Goal: Task Accomplishment & Management: Manage account settings

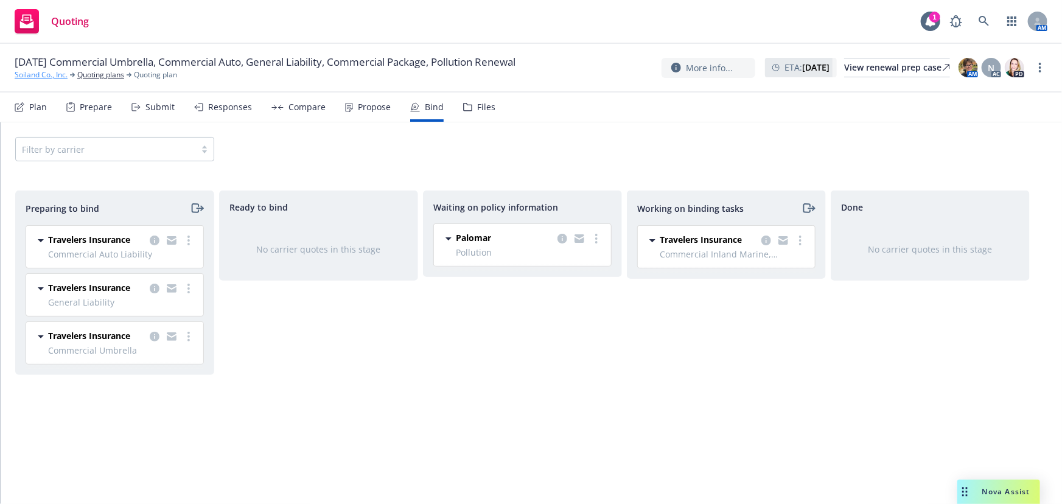
click at [43, 76] on link "Soiland Co., Inc." at bounding box center [41, 74] width 53 height 11
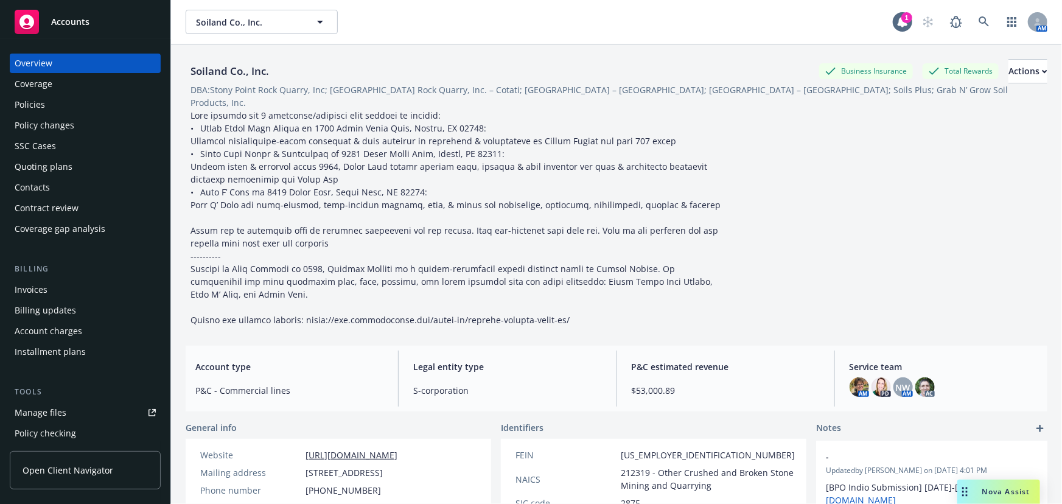
click at [79, 26] on span "Accounts" at bounding box center [70, 22] width 38 height 10
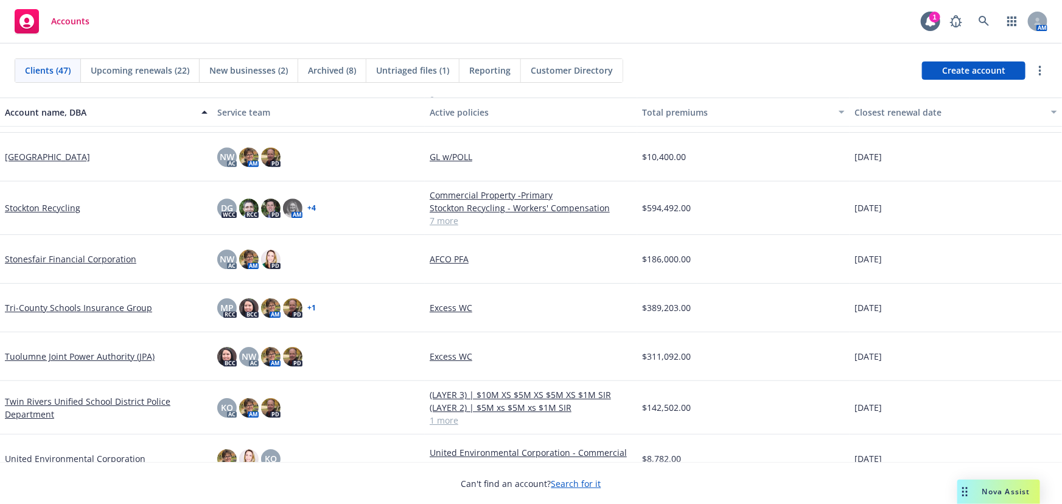
scroll to position [1881, 0]
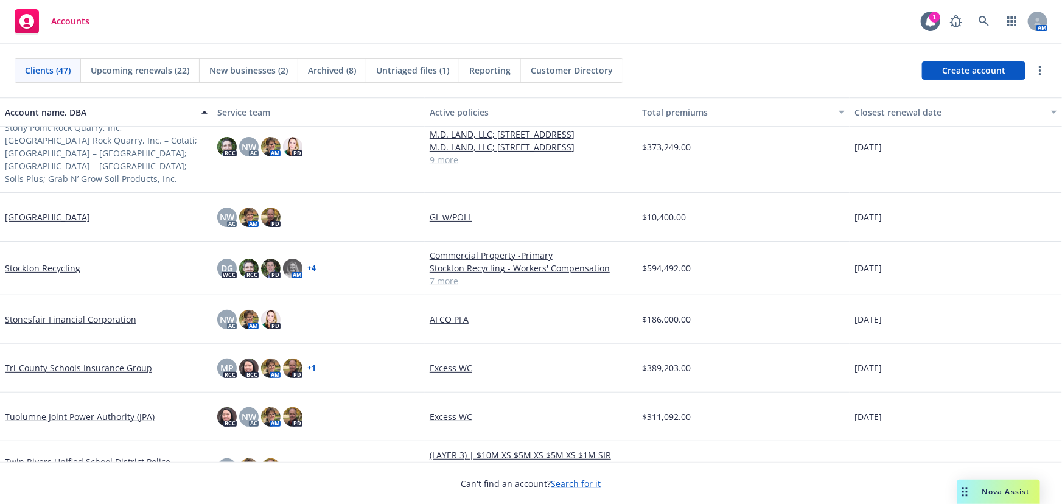
click at [37, 262] on link "Stockton Recycling" at bounding box center [42, 268] width 75 height 13
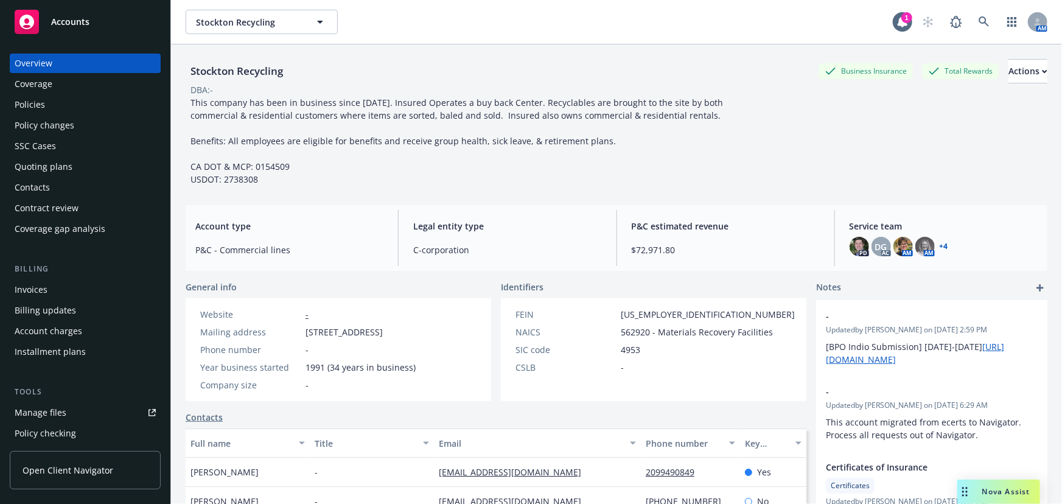
click at [59, 128] on div "Policy changes" at bounding box center [45, 125] width 60 height 19
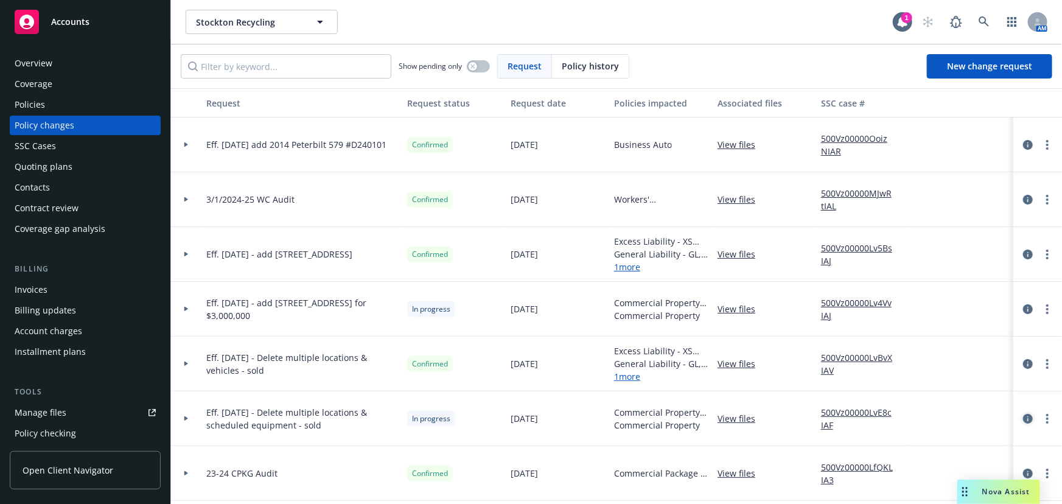
click at [1023, 416] on icon "circleInformation" at bounding box center [1028, 419] width 10 height 10
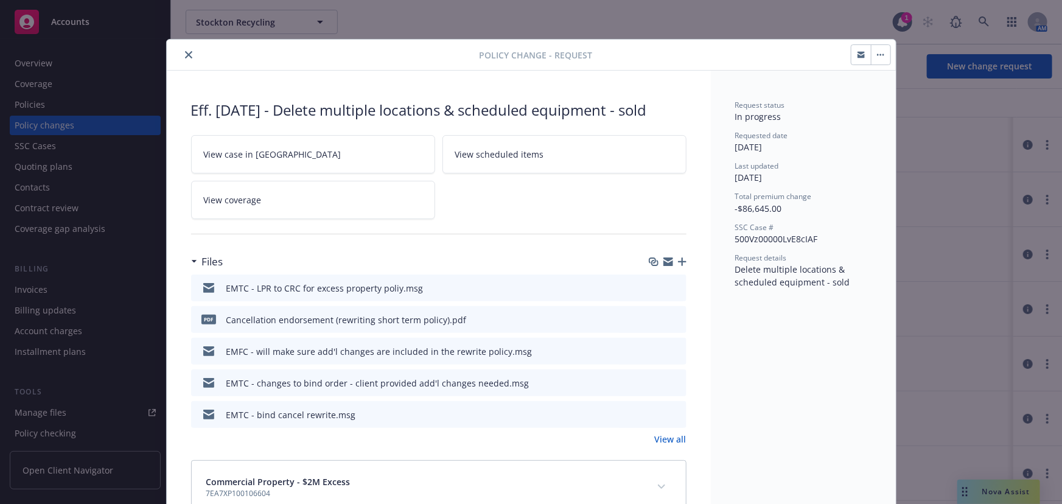
scroll to position [37, 0]
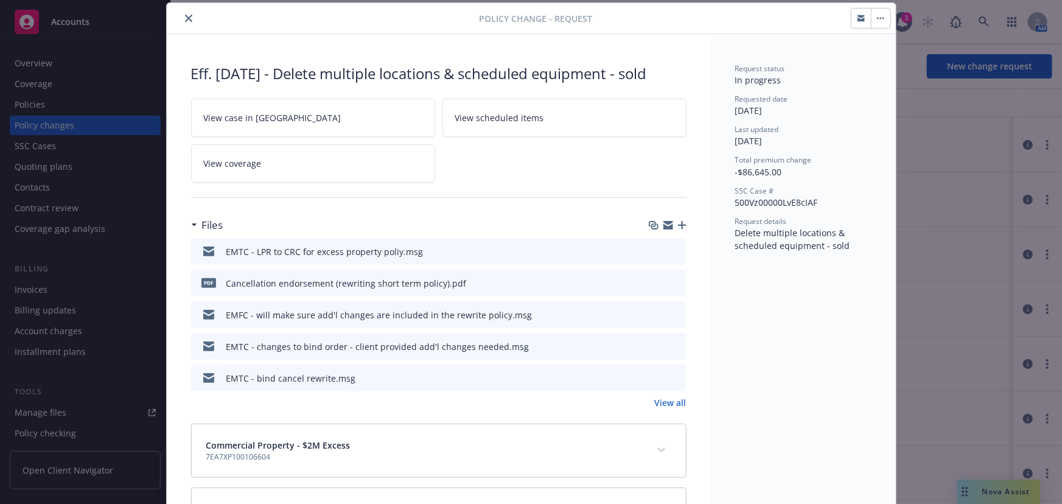
click at [185, 19] on icon "close" at bounding box center [188, 18] width 7 height 7
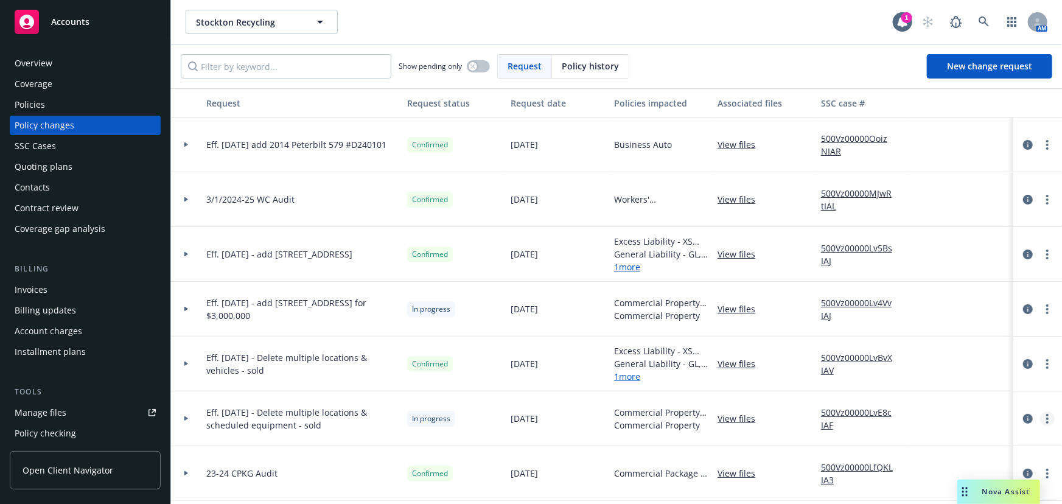
click at [1046, 416] on icon "more" at bounding box center [1047, 419] width 2 height 10
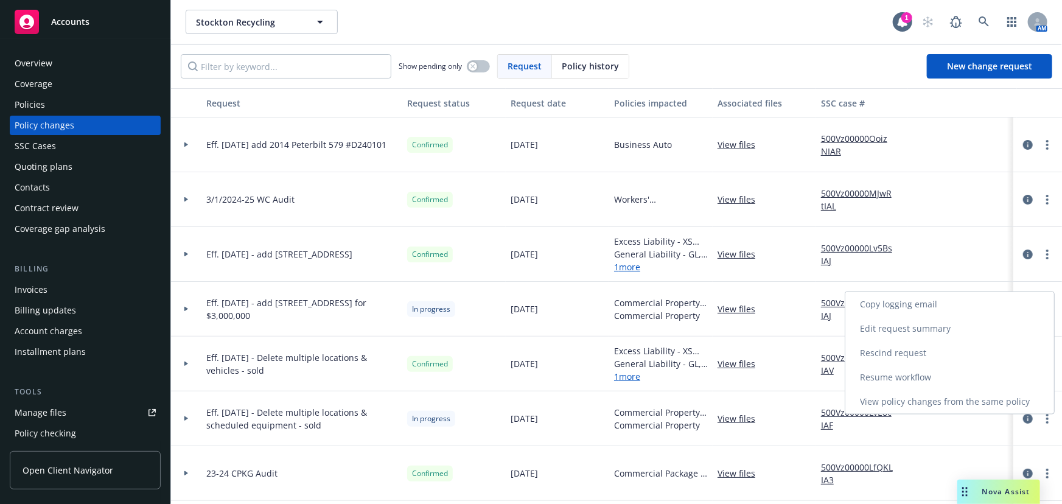
click at [915, 377] on link "Resume workflow" at bounding box center [949, 377] width 209 height 24
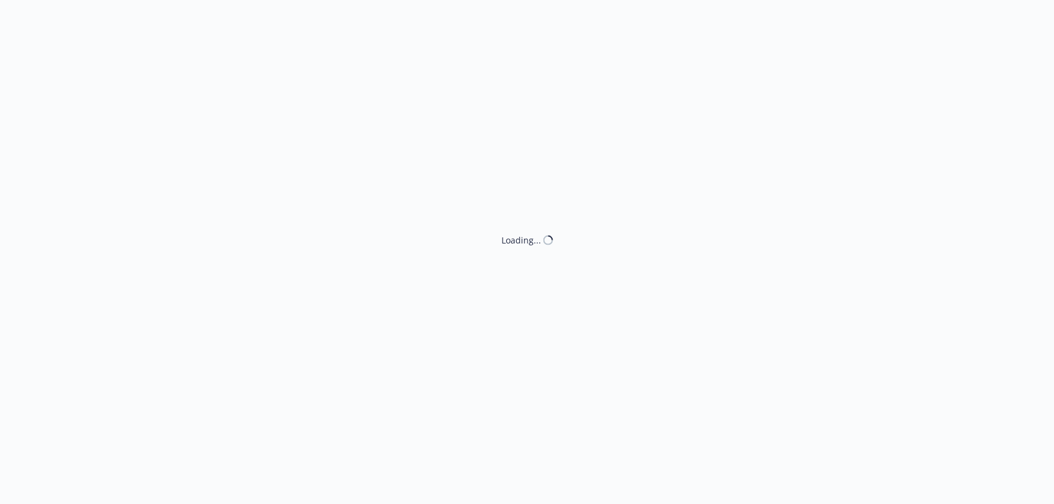
select select "ACCEPTED"
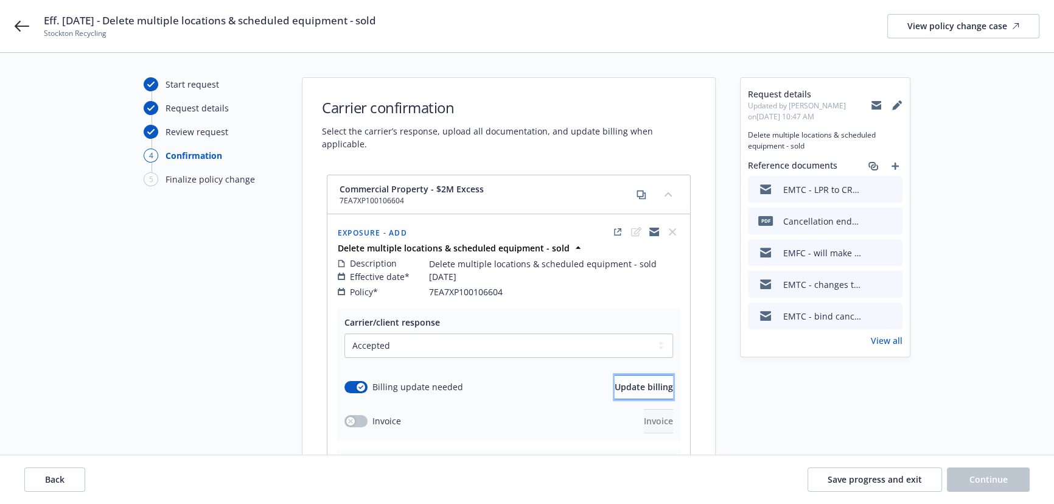
click at [626, 381] on span "Update billing" at bounding box center [644, 387] width 58 height 12
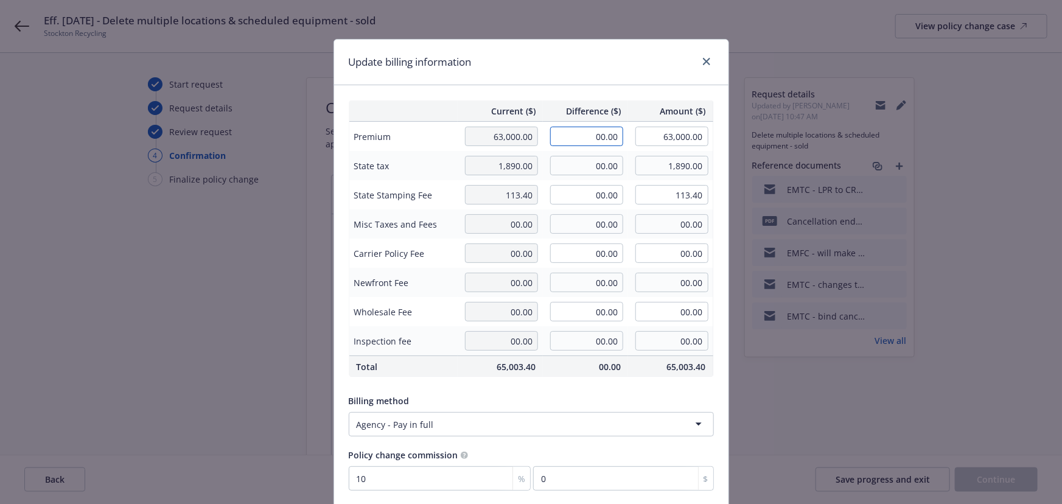
click at [612, 139] on input "00.00" at bounding box center [586, 136] width 73 height 19
type input "-35,469.00"
type input "27,531.00"
type input "-3546.9"
click at [603, 166] on input "00.00" at bounding box center [586, 165] width 73 height 19
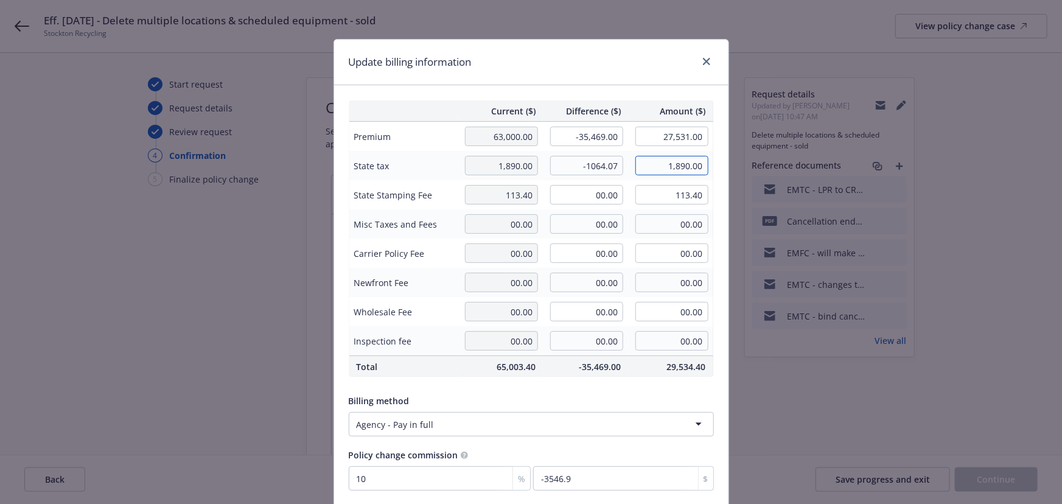
type input "-1,064.07"
type input "825.93"
click at [605, 195] on input "00.00" at bounding box center [586, 194] width 73 height 19
type input "-63.84"
type input "49.56"
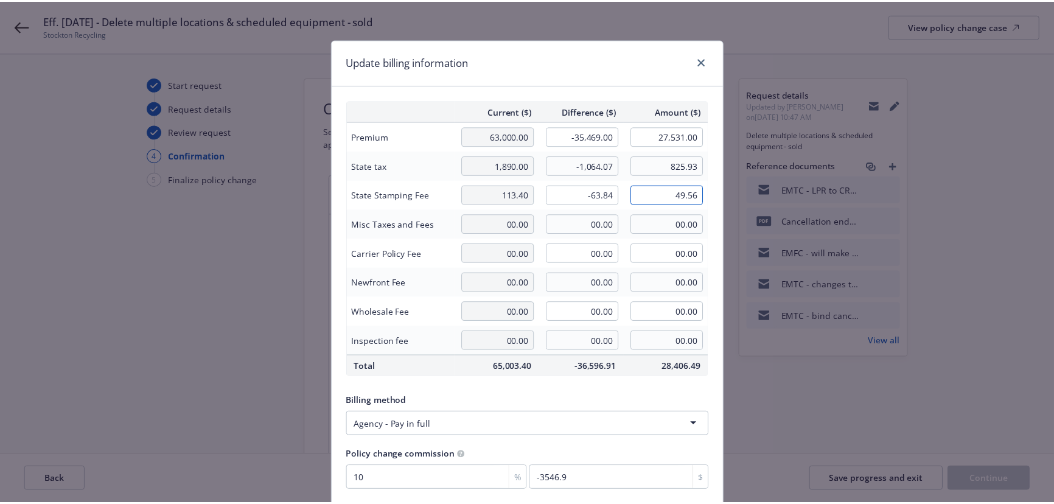
scroll to position [94, 0]
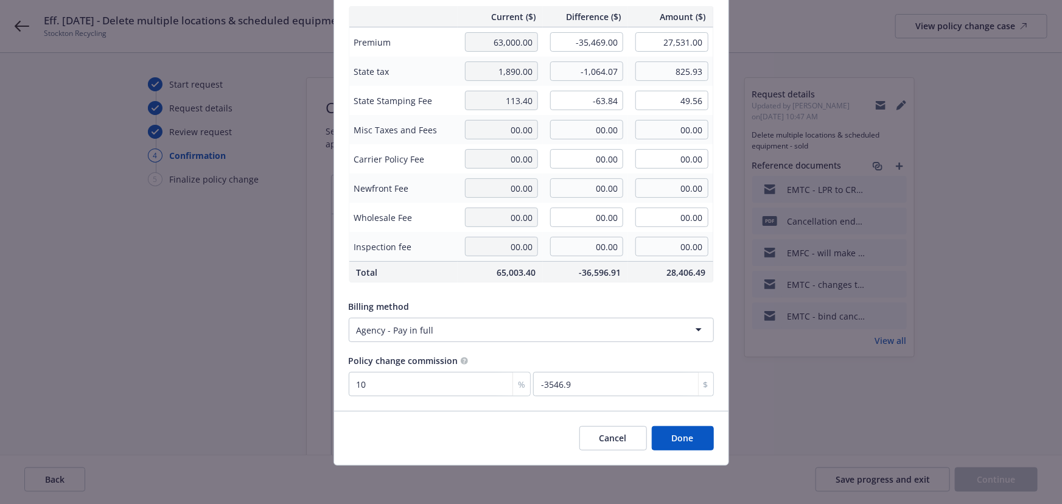
click at [673, 434] on button "Done" at bounding box center [683, 438] width 62 height 24
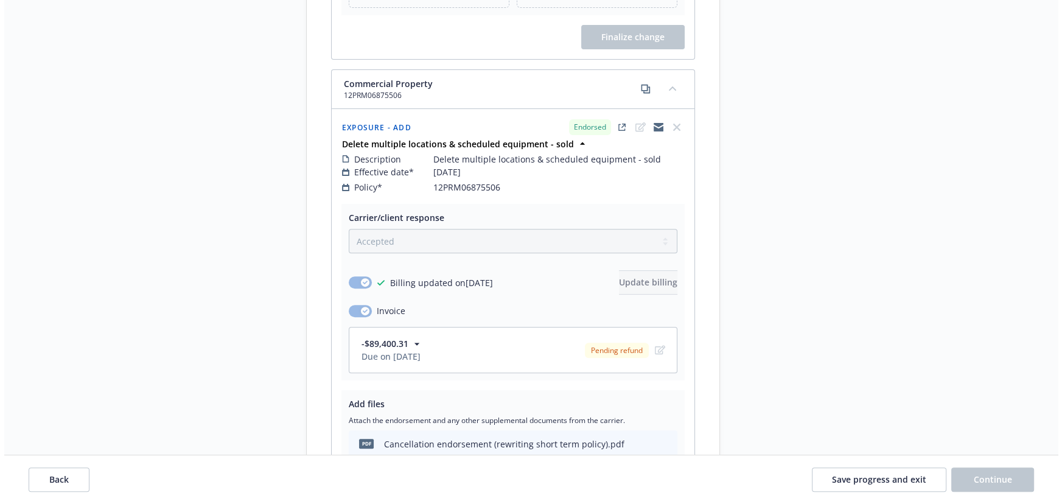
scroll to position [264, 0]
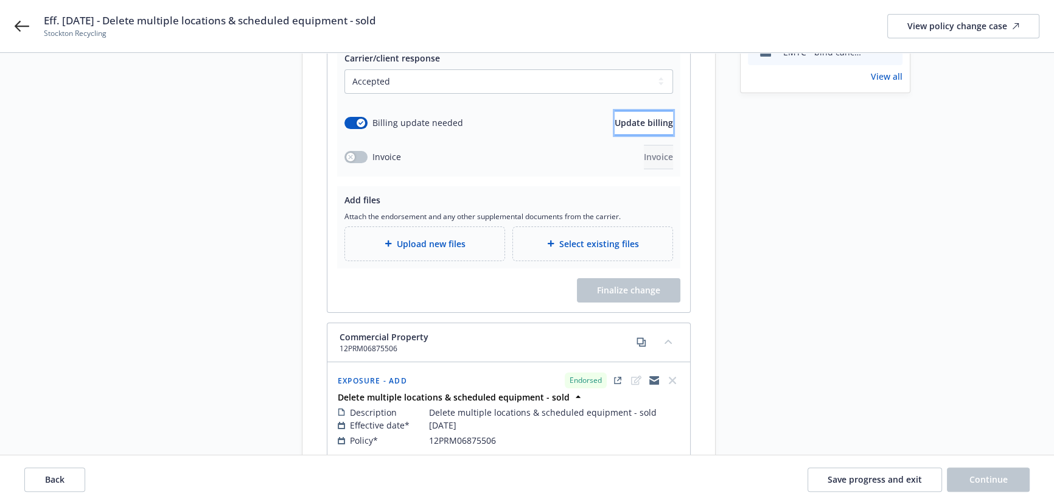
click at [644, 117] on span "Update billing" at bounding box center [644, 123] width 58 height 12
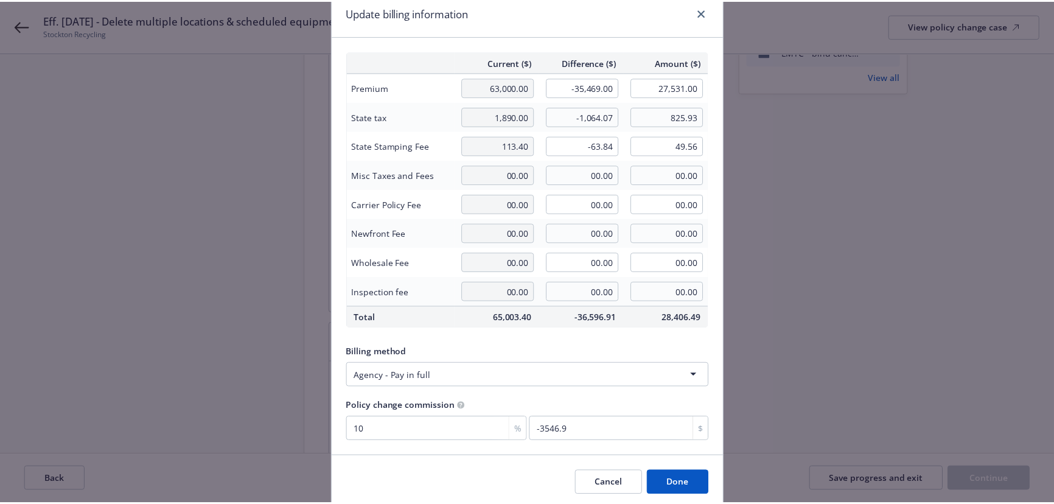
scroll to position [94, 0]
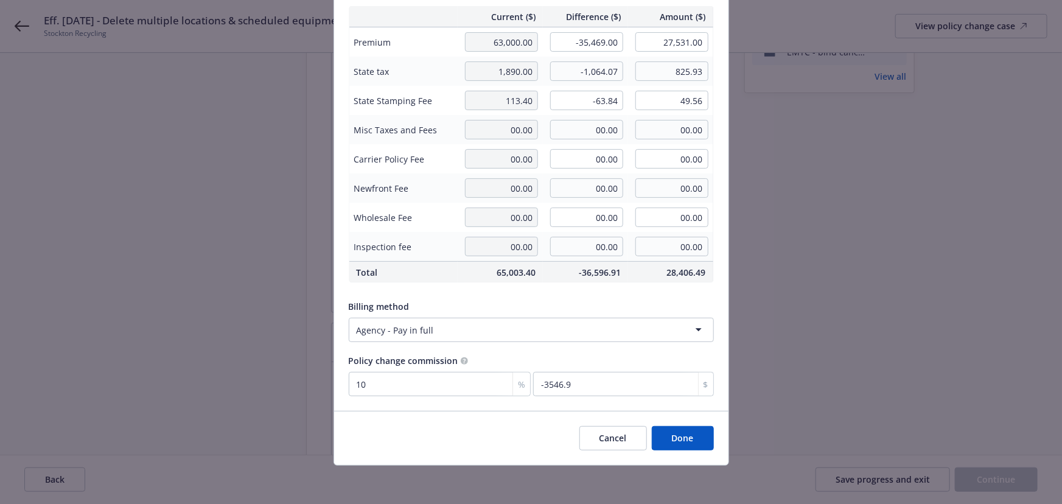
click at [673, 437] on button "Done" at bounding box center [683, 438] width 62 height 24
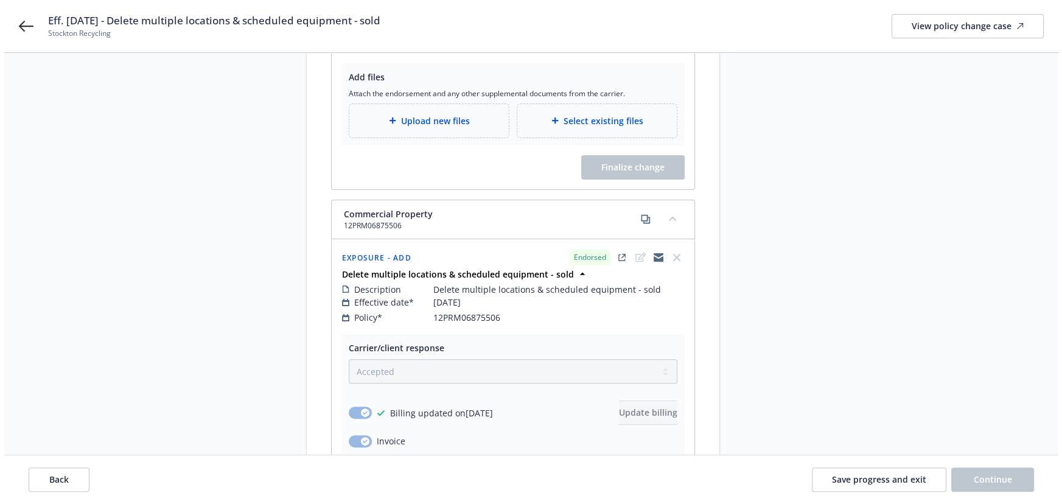
scroll to position [276, 0]
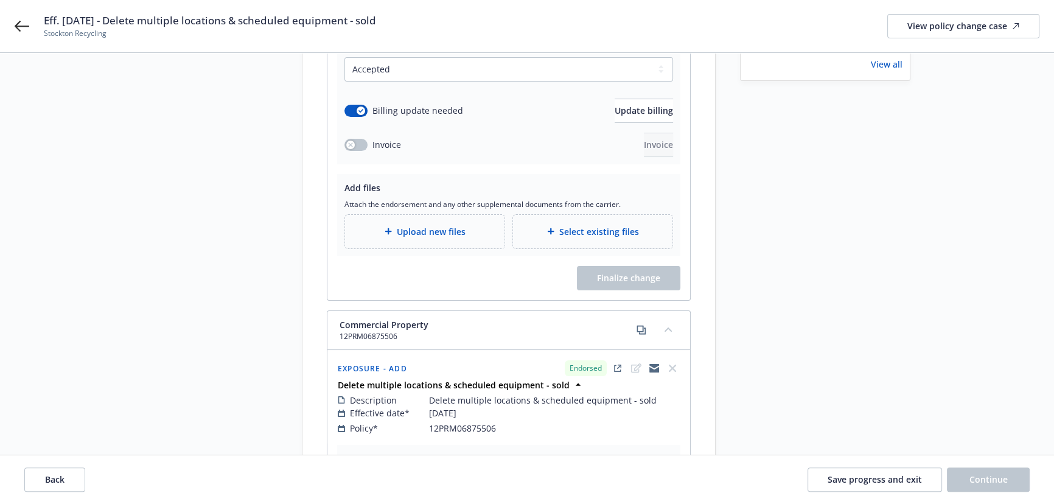
click at [444, 225] on span "Upload new files" at bounding box center [431, 231] width 69 height 13
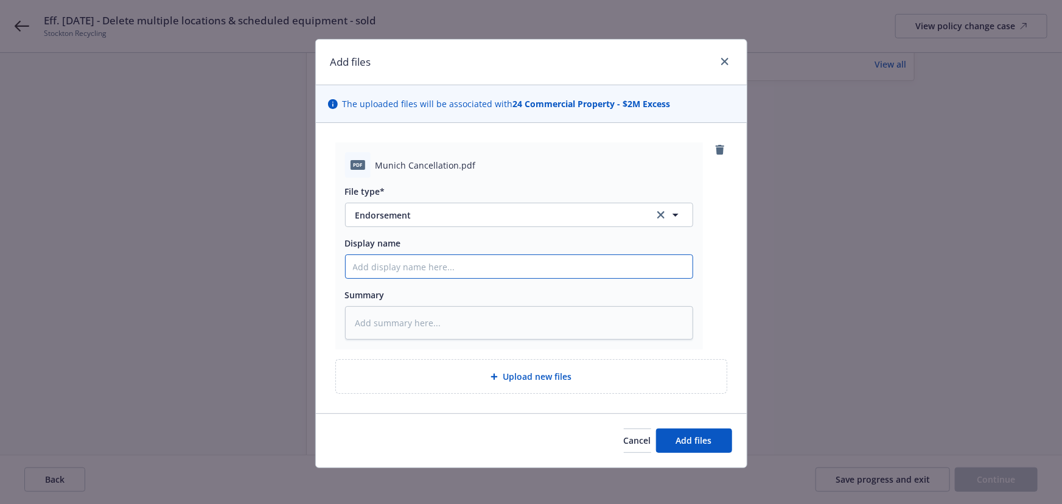
click at [386, 267] on input "Display name" at bounding box center [519, 266] width 347 height 23
type textarea "x"
type input "$"
type textarea "x"
type input "$2"
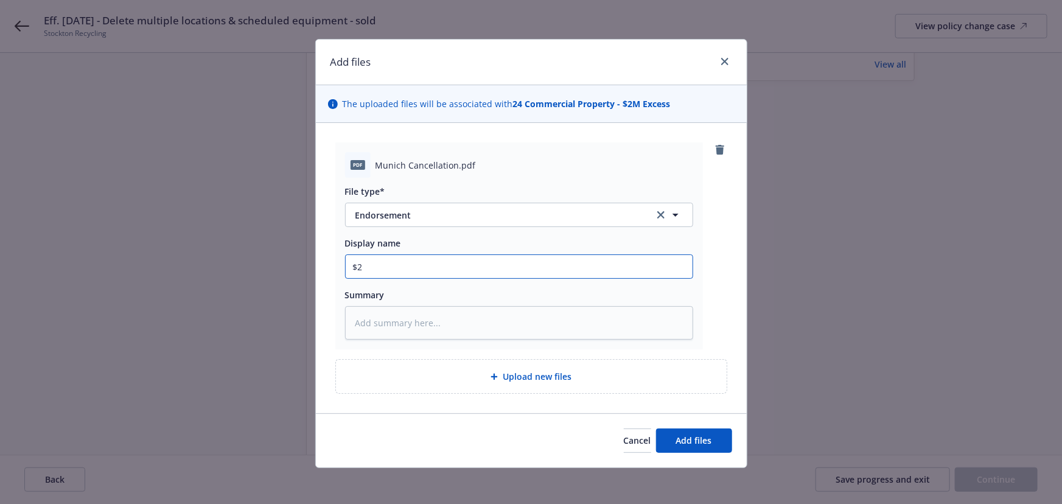
type textarea "x"
type input "$2M"
type textarea "x"
type input "$2M"
type textarea "x"
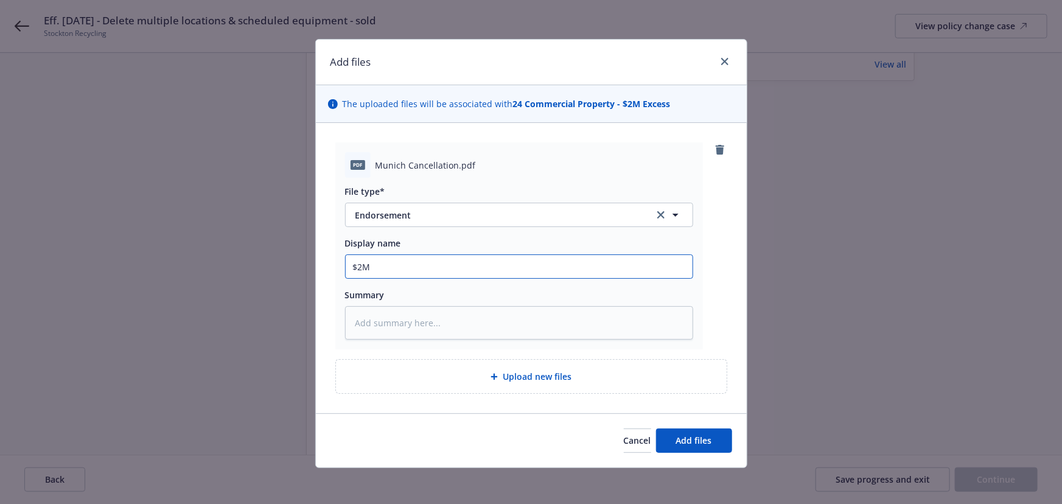
type input "$2M p"
type textarea "x"
type input "$2M pr"
type textarea "x"
type input "$2M pro"
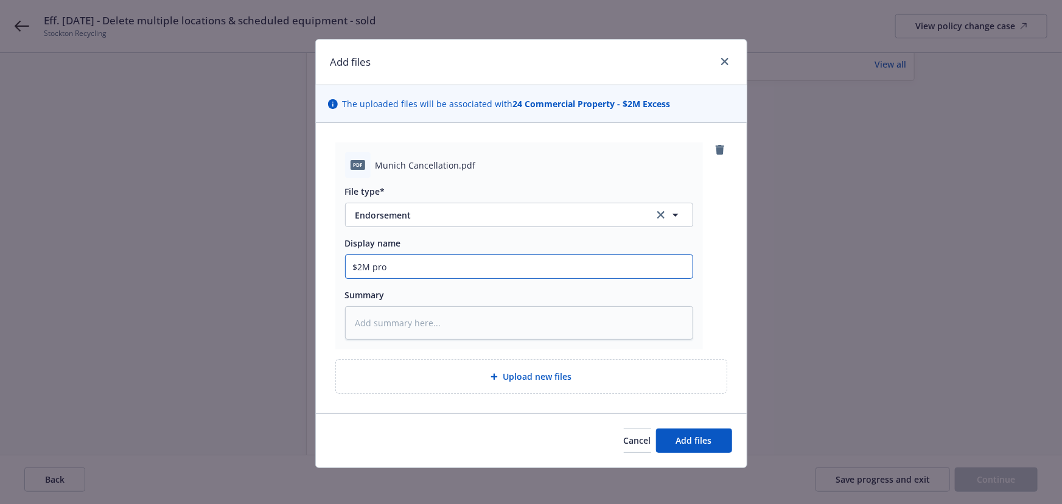
type textarea "x"
type input "$2M prop"
type textarea "x"
type input "$2M pro"
type textarea "x"
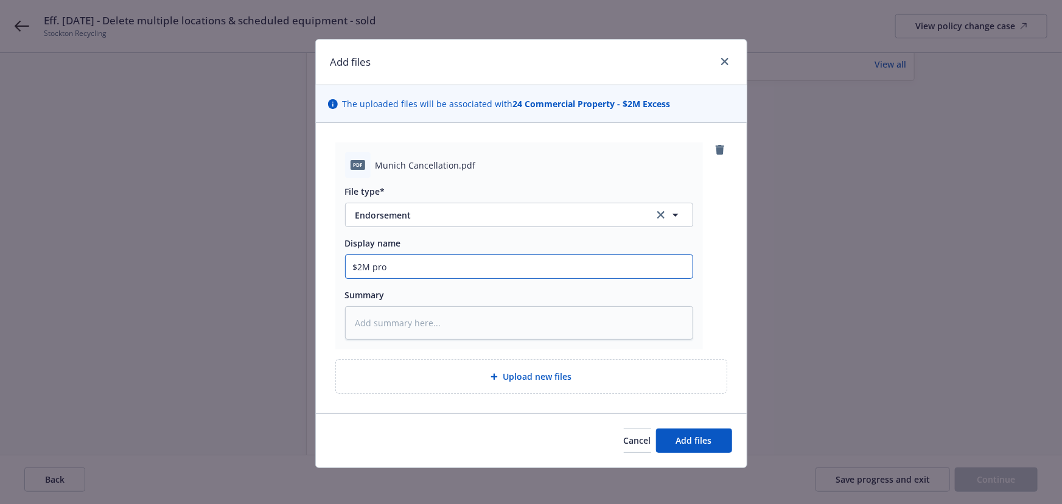
type input "$2M pr"
type textarea "x"
type input "$2M p"
type textarea "x"
type input "$2M"
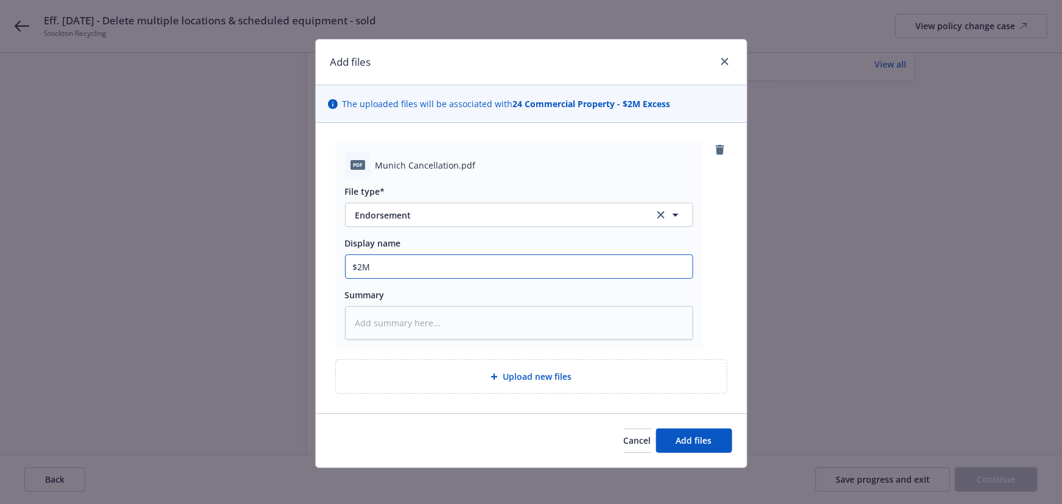
type textarea "x"
type input "$2M e"
type textarea "x"
type input "$2M ex"
type textarea "x"
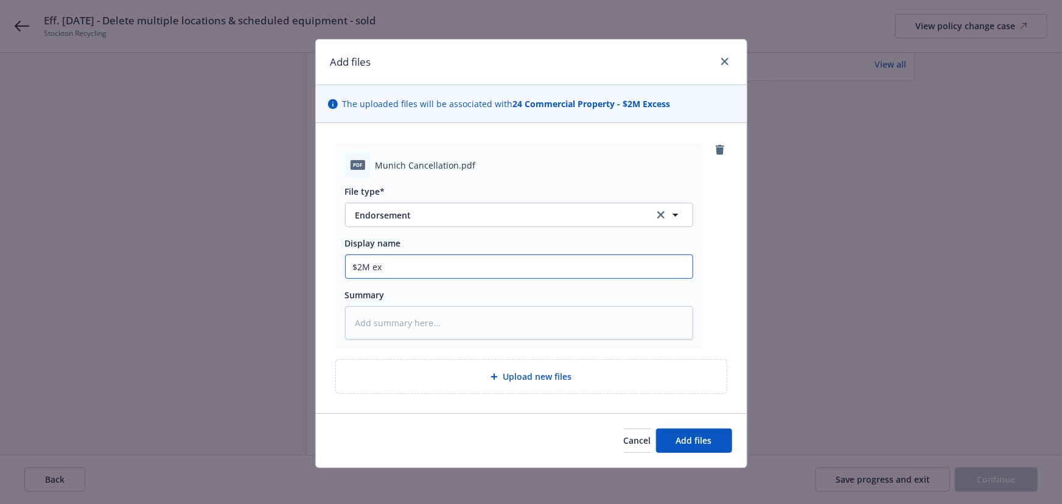
type input "$2M exc"
type textarea "x"
type input "$2M exce"
type textarea "x"
type input "$2M exces"
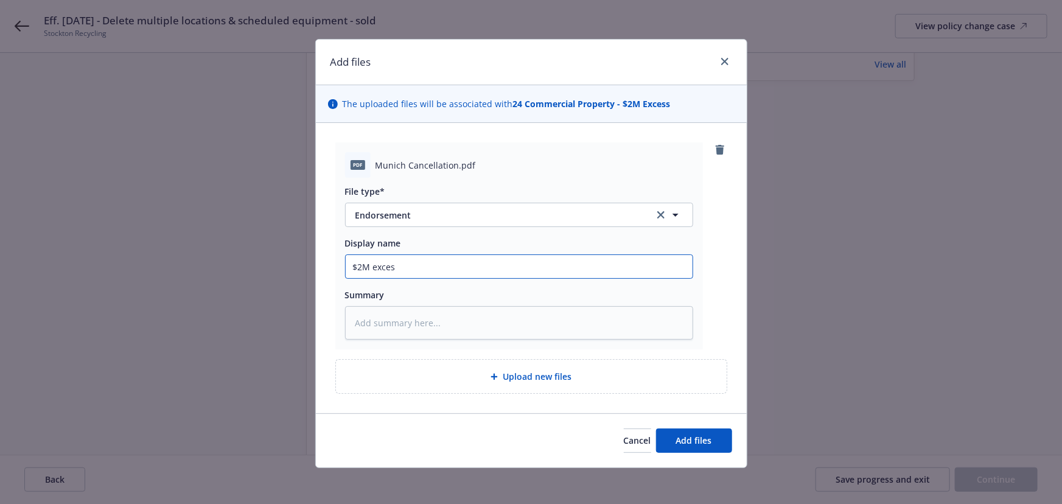
type textarea "x"
type input "$2M excess"
type textarea "x"
type input "$2M excess p"
type textarea "x"
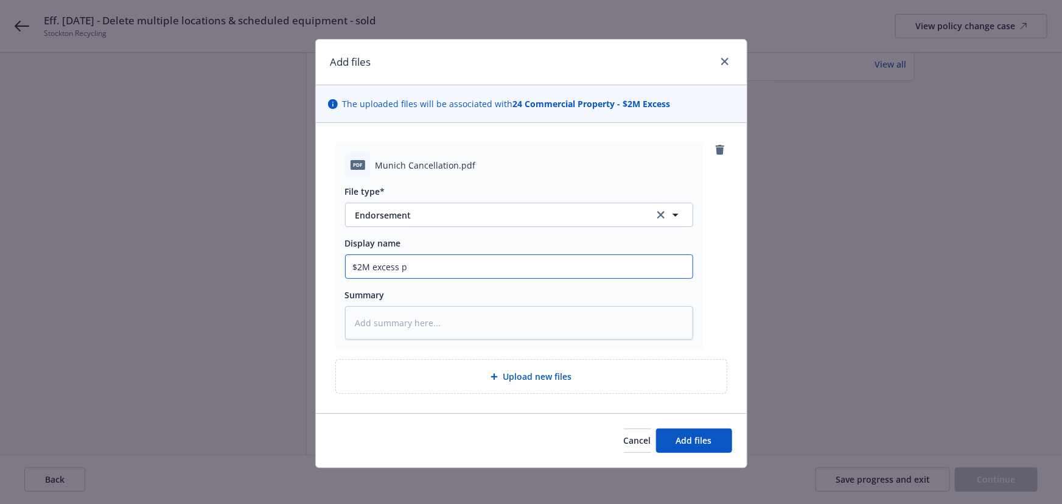
type input "$2M excess pr"
type textarea "x"
type input "$2M excess prp"
type textarea "x"
type input "$2M excess pr"
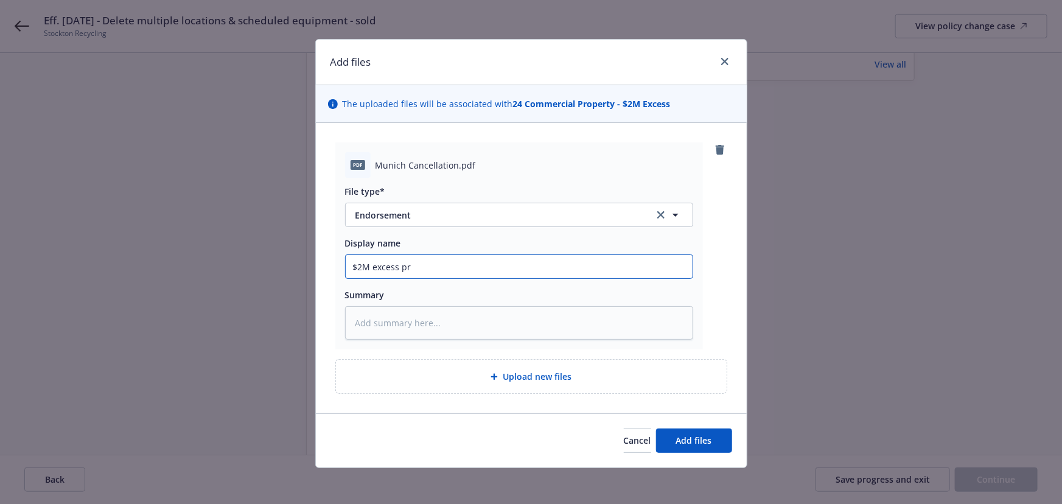
type textarea "x"
type input "$2M excess pro"
type textarea "x"
type input "$2M excess prop"
type textarea "x"
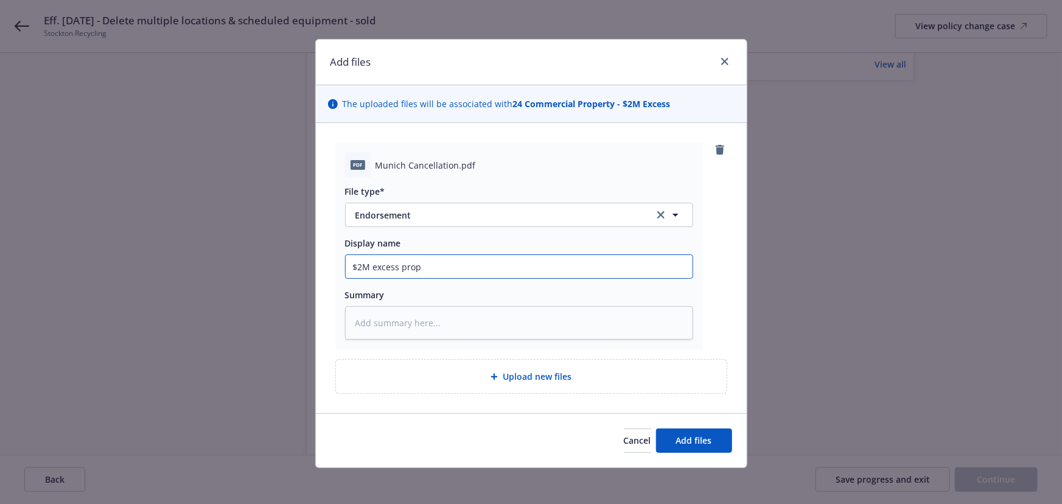
type input "$2M excess prope"
type textarea "x"
type input "$2M excess proper"
type textarea "x"
type input "$2M excess propert"
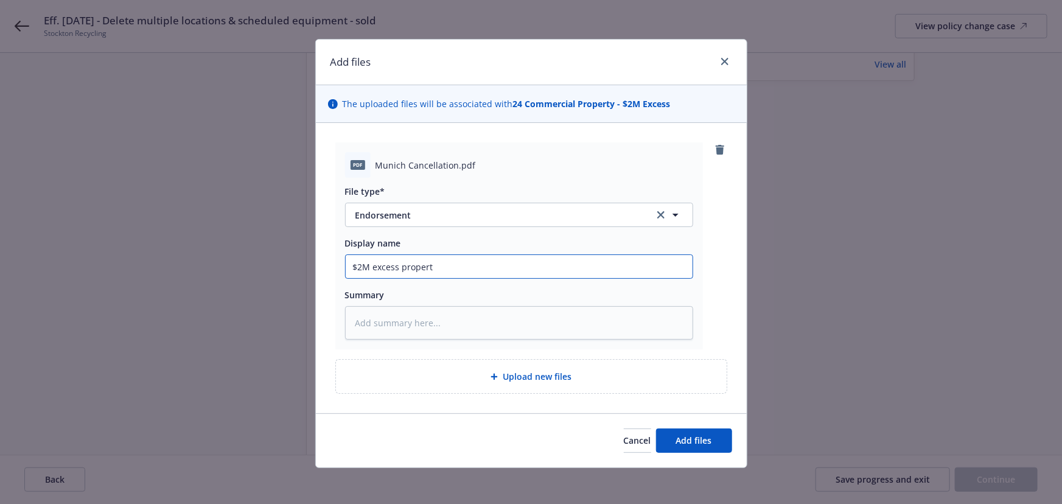
type textarea "x"
type input "$2M excess property"
type textarea "x"
type input "$2M excess property"
type textarea "x"
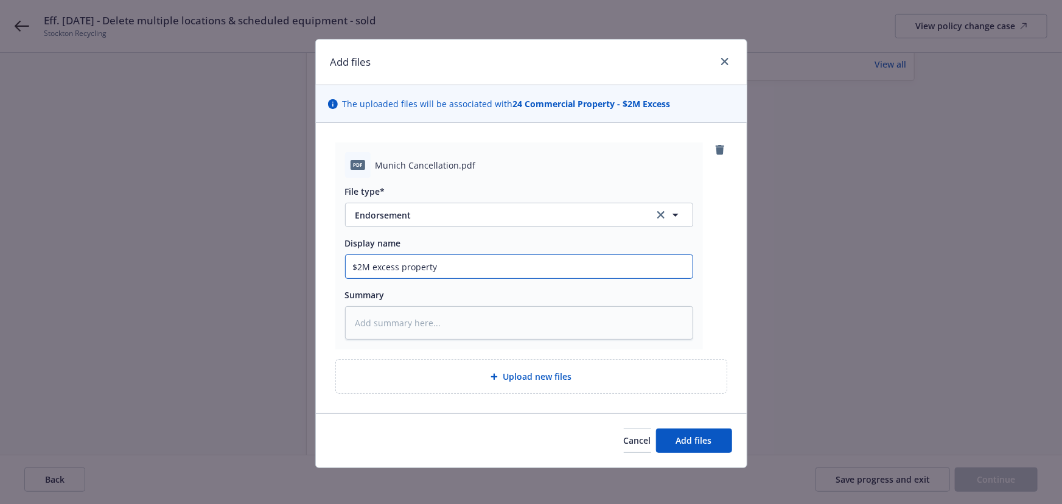
type input "$2M excess property c"
type textarea "x"
type input "$2M excess property ca"
type textarea "x"
type input "$2M excess property can"
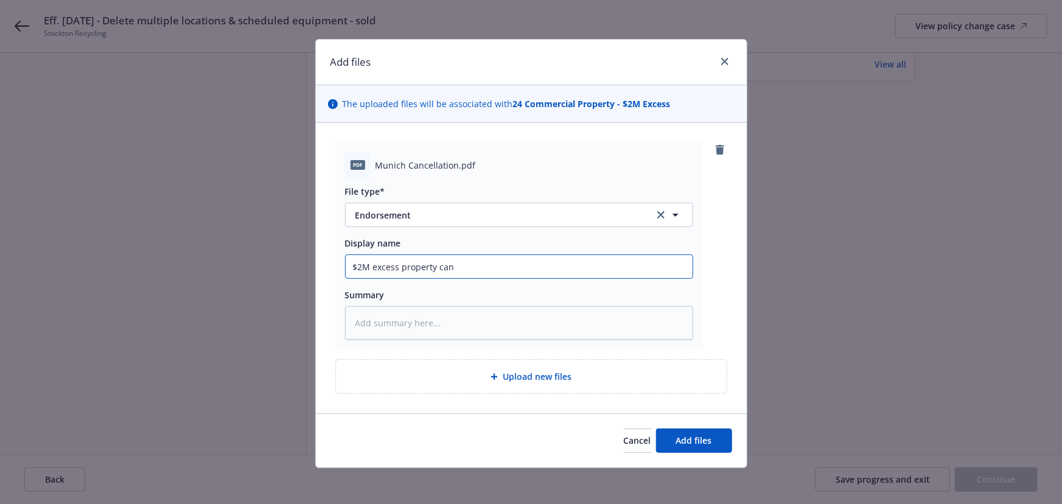
type textarea "x"
type input "$2M excess property canc"
type textarea "x"
type input "$2M excess property cance"
type textarea "x"
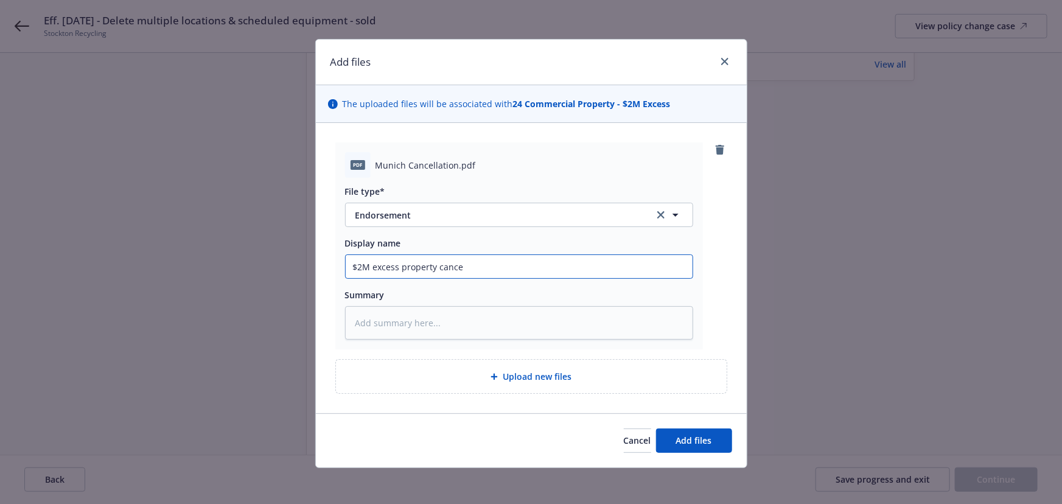
type input "$2M excess property cancel"
type textarea "x"
type input "$2M excess property cancell"
type textarea "x"
type input "$2M excess property cancella"
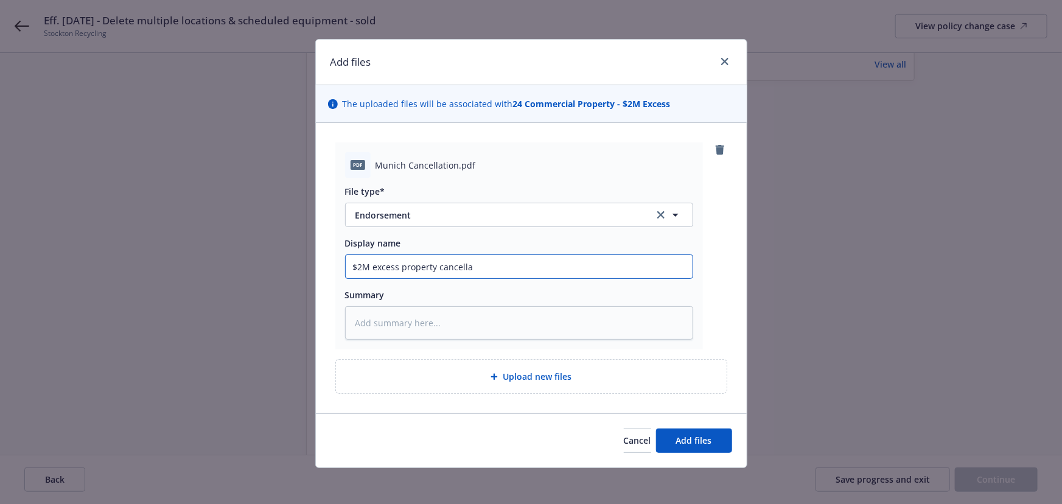
type textarea "x"
type input "$2M excess property cancellat"
type textarea "x"
type input "$2M excess property cancellati"
type textarea "x"
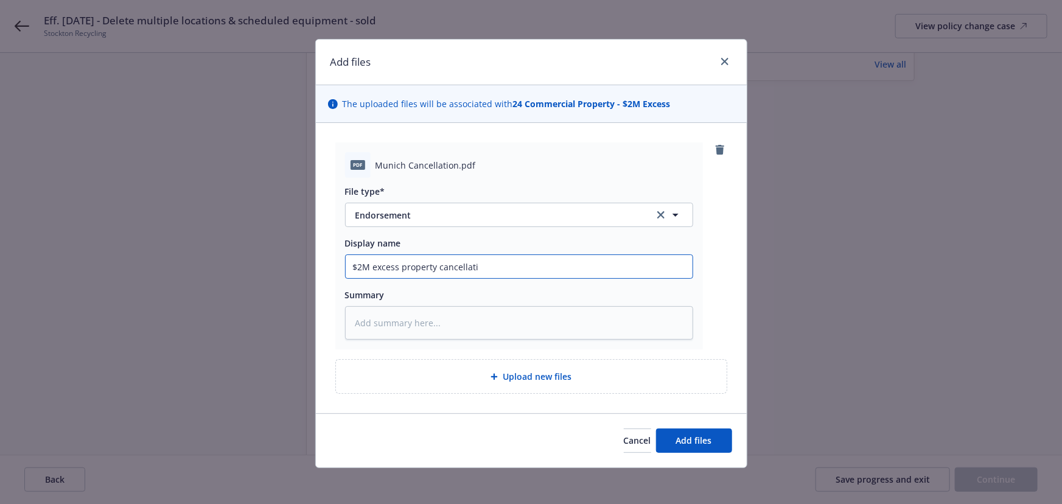
type input "$2M excess property cancellatio"
type textarea "x"
type input "$2M excess property cancellation"
type textarea "x"
type input "$2M excess property cancellation"
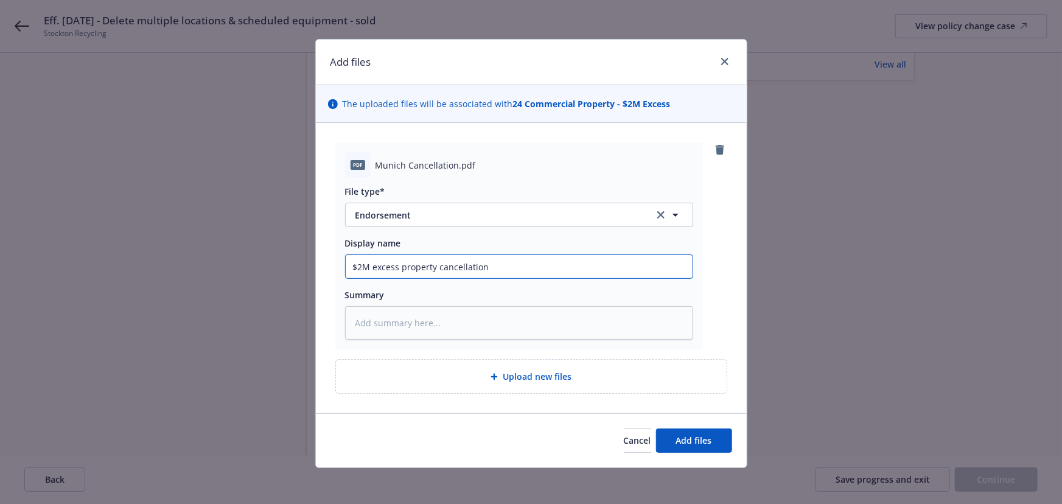
type textarea "x"
type input "$2M excess property cancellation e"
type textarea "x"
type input "$2M excess property cancellation en"
type textarea "x"
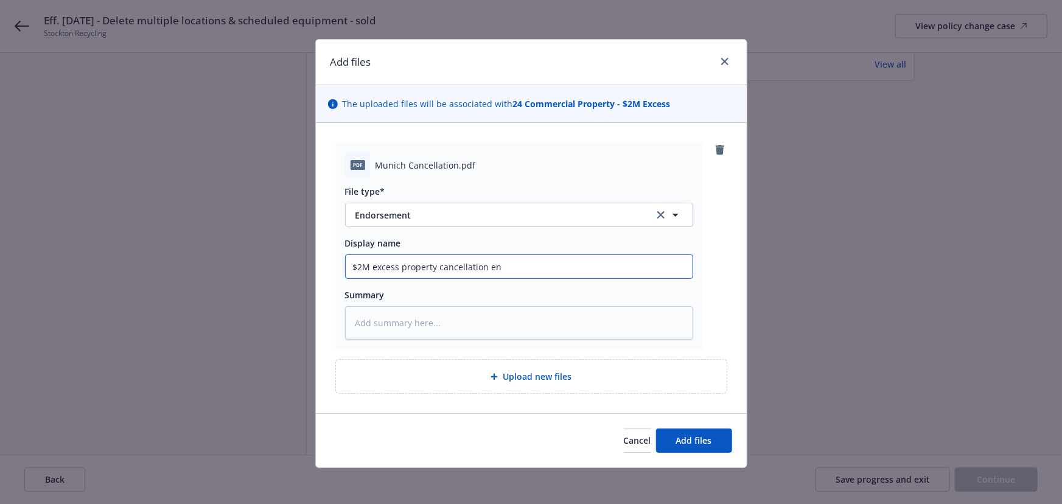
type input "$2M excess property cancellation end"
type textarea "x"
type input "$2M excess property cancellation endor"
type textarea "x"
type input "$2M excess property cancellation endors"
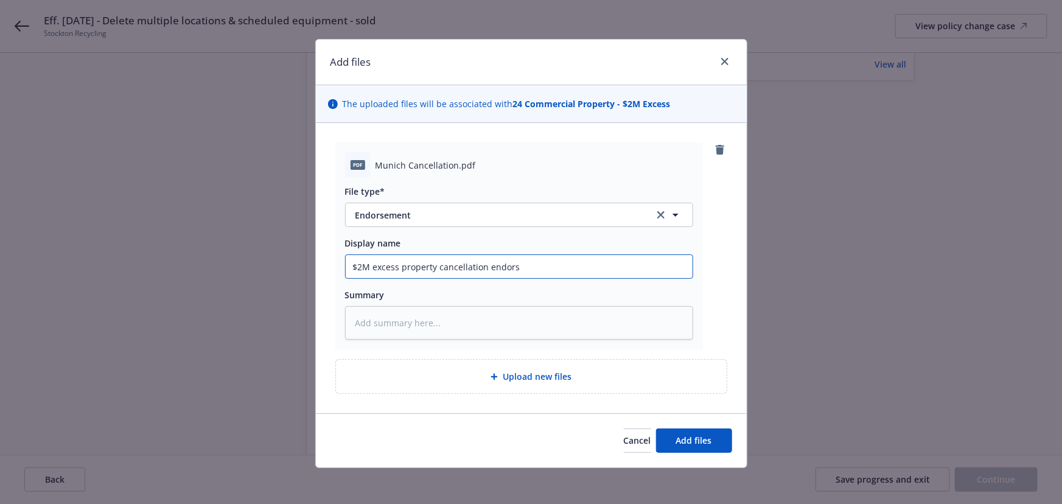
type textarea "x"
type input "$2M excess property cancellation endorse"
type textarea "x"
type input "$2M excess property cancellation endorsem"
type textarea "x"
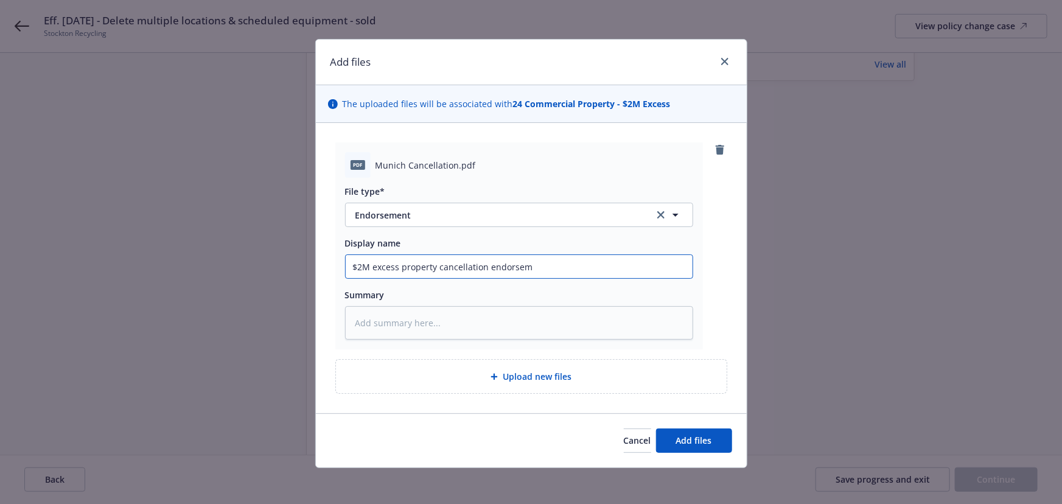
type input "$2M excess property cancellation endorseme"
type textarea "x"
type input "$2M excess property cancellation endorsemen"
type textarea "x"
type input "$2M excess property cancellation endorsement"
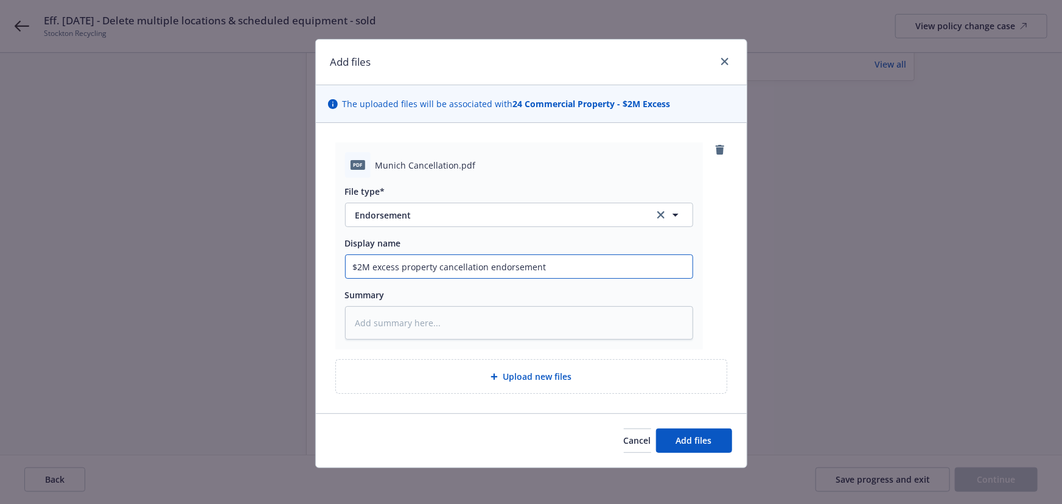
type textarea "x"
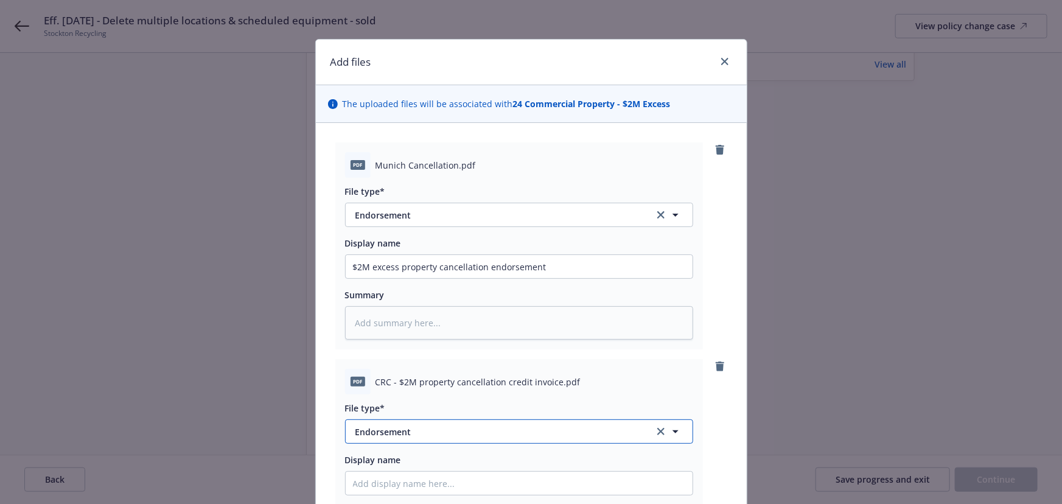
click at [371, 426] on span "Endorsement" at bounding box center [496, 431] width 282 height 13
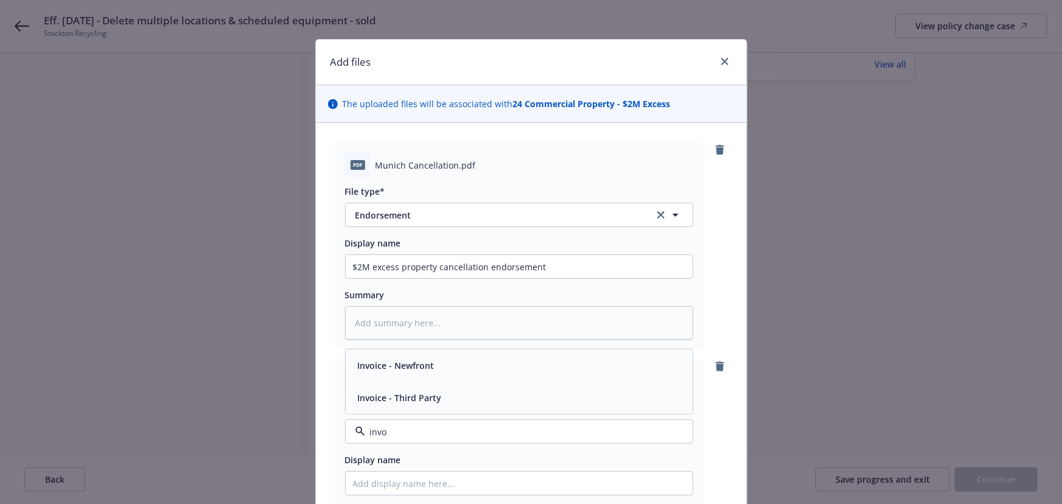
type input "invoi"
click at [428, 396] on span "Invoice - Third Party" at bounding box center [400, 397] width 84 height 13
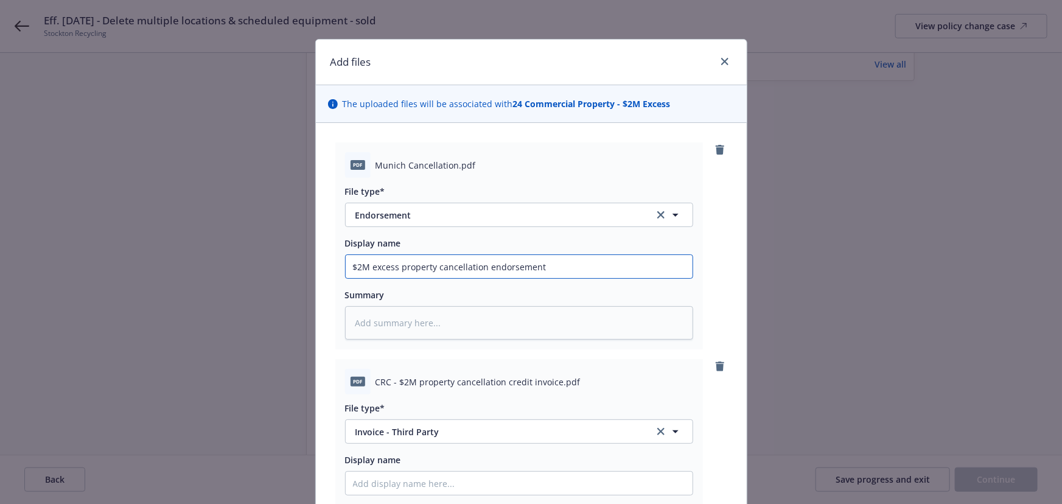
drag, startPoint x: 574, startPoint y: 268, endPoint x: 192, endPoint y: 316, distance: 384.5
click at [192, 316] on div "Add files The uploaded files will be associated with 24 Commercial Property - $…" at bounding box center [531, 252] width 1062 height 504
click at [362, 484] on input "Display name" at bounding box center [519, 483] width 347 height 23
type textarea "x"
type input "C"
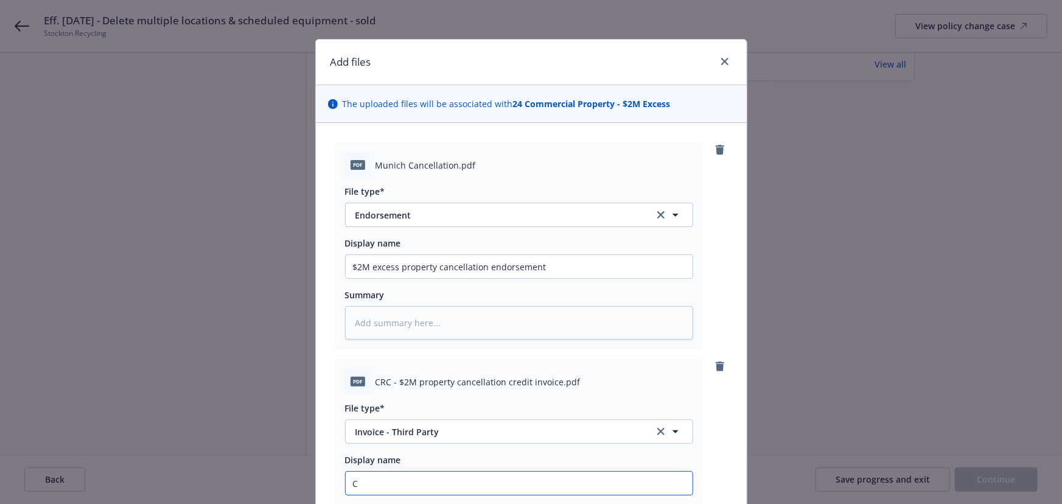
type textarea "x"
type input "CR"
type textarea "x"
type input "CRC"
type textarea "x"
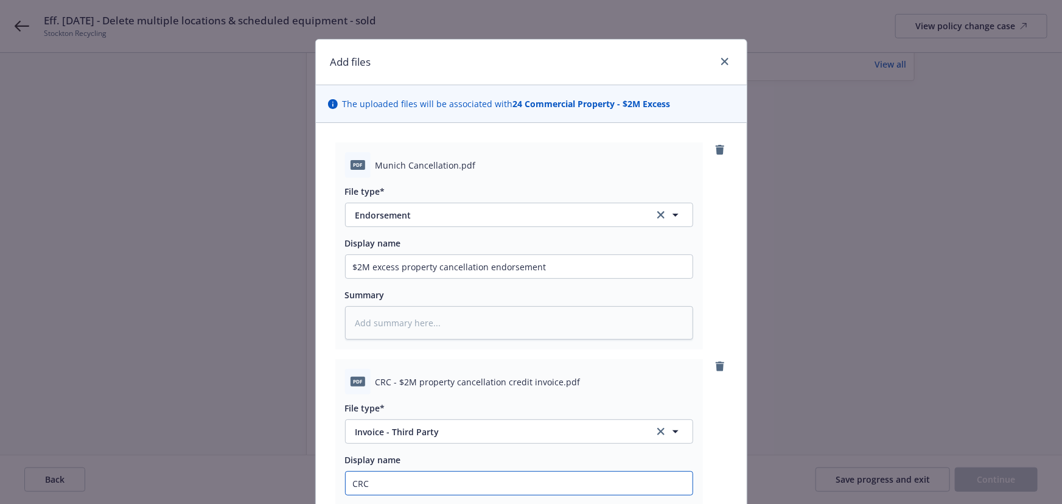
type input "CRC"
paste input "$2M excess property cancellation endorsement"
type textarea "x"
type input "CRC $2M excess property cancellation endorsement"
drag, startPoint x: 575, startPoint y: 480, endPoint x: 502, endPoint y: 487, distance: 73.3
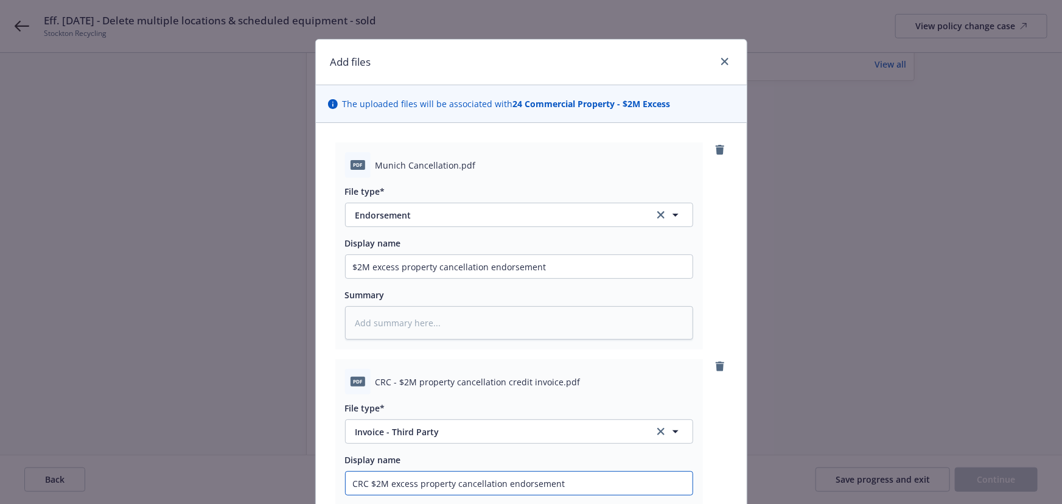
click at [502, 487] on input "CRC $2M excess property cancellation endorsement" at bounding box center [519, 483] width 347 height 23
type textarea "x"
type input "CRC $2M excess property cancellation c"
type textarea "x"
type input "CRC $2M excess property cancellation cr"
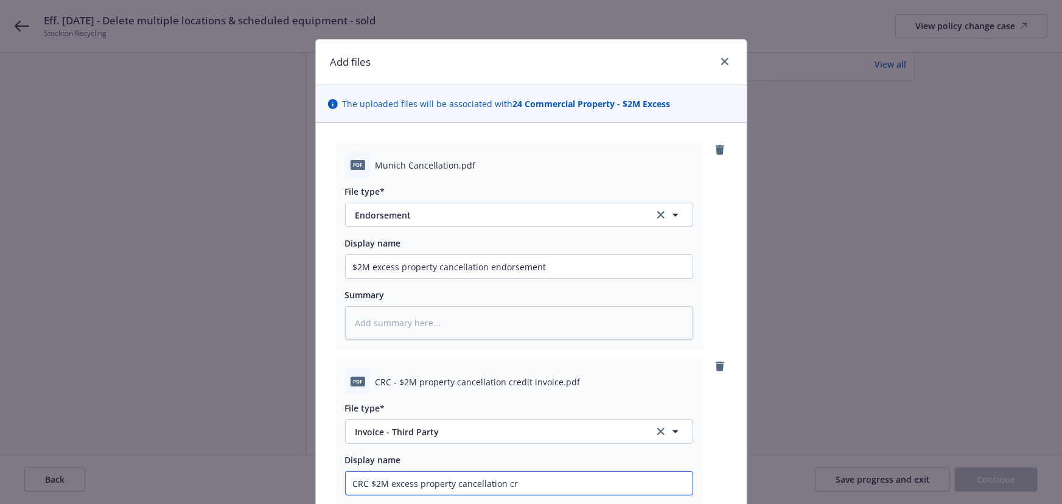
type textarea "x"
type input "CRC $2M excess property cancellation cre"
type textarea "x"
type input "CRC $2M excess property cancellation cred"
type textarea "x"
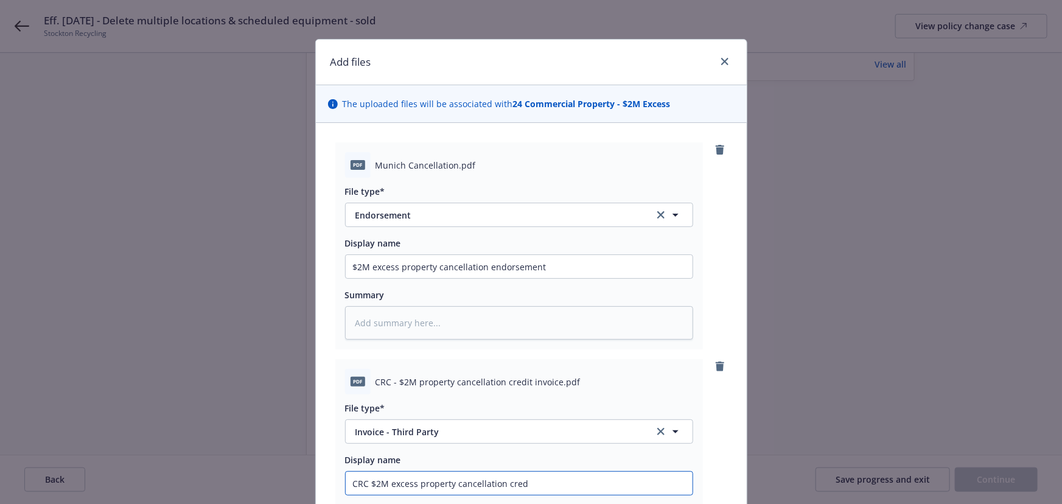
type input "CRC $2M excess property cancellation credi"
type textarea "x"
type input "CRC $2M excess property cancellation credit"
type textarea "x"
type input "CRC $2M excess property cancellation credit"
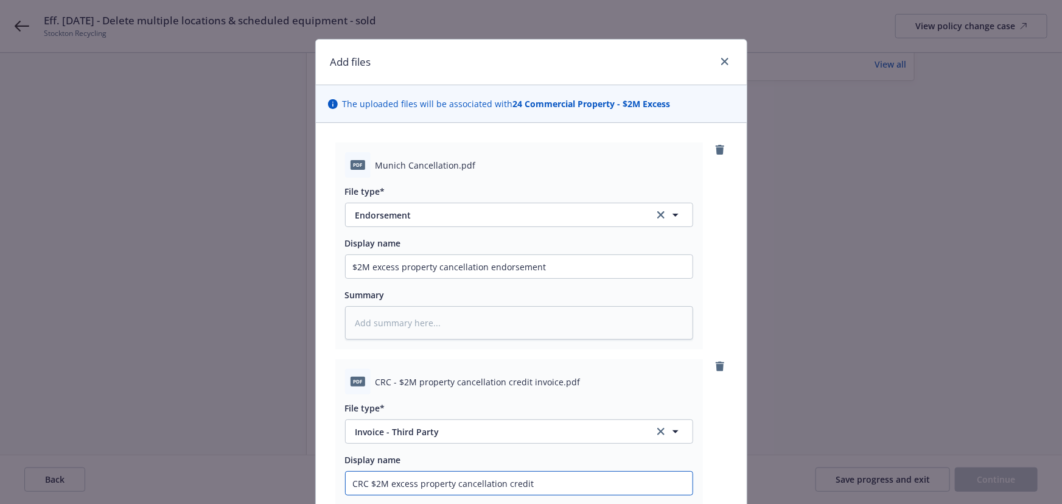
type textarea "x"
type input "CRC $2M excess property cancellation credit i"
type textarea "x"
type input "CRC $2M excess property cancellation credit in"
type textarea "x"
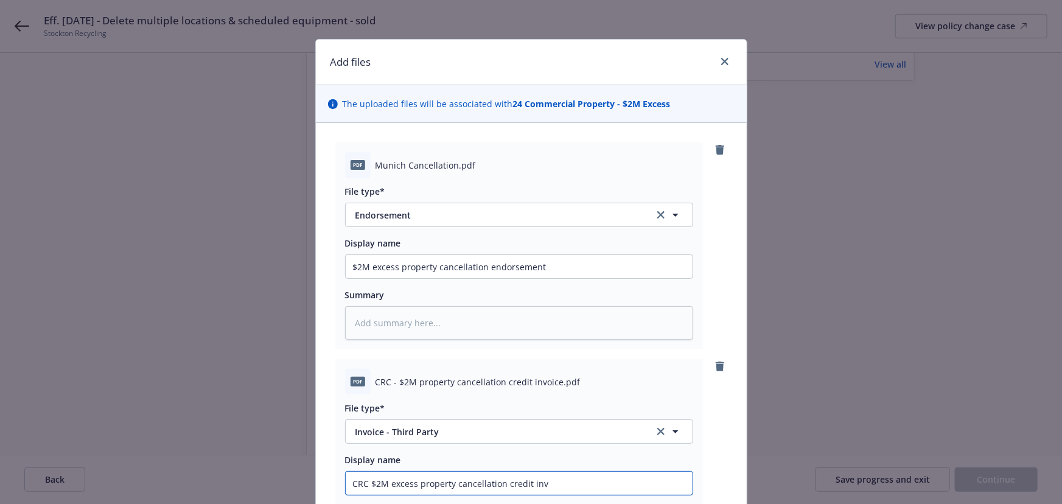
type input "CRC $2M excess property cancellation credit invo"
type textarea "x"
type input "CRC $2M excess property cancellation credit invoi"
type textarea "x"
type input "CRC $2M excess property cancellation credit invoic"
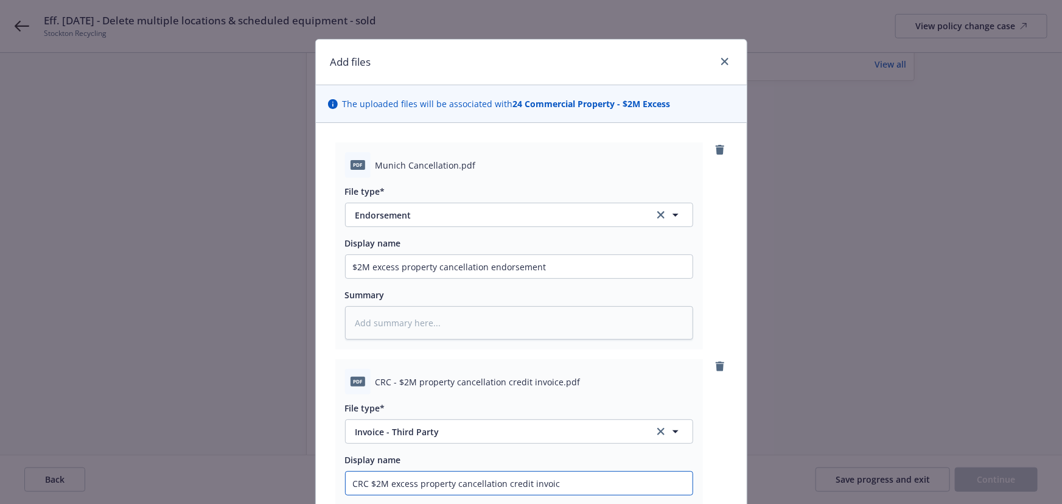
type textarea "x"
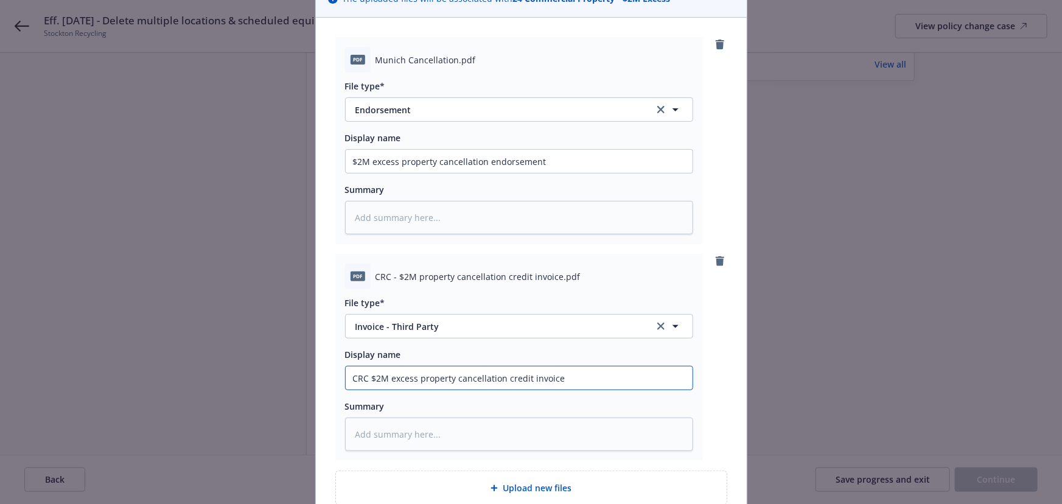
scroll to position [219, 0]
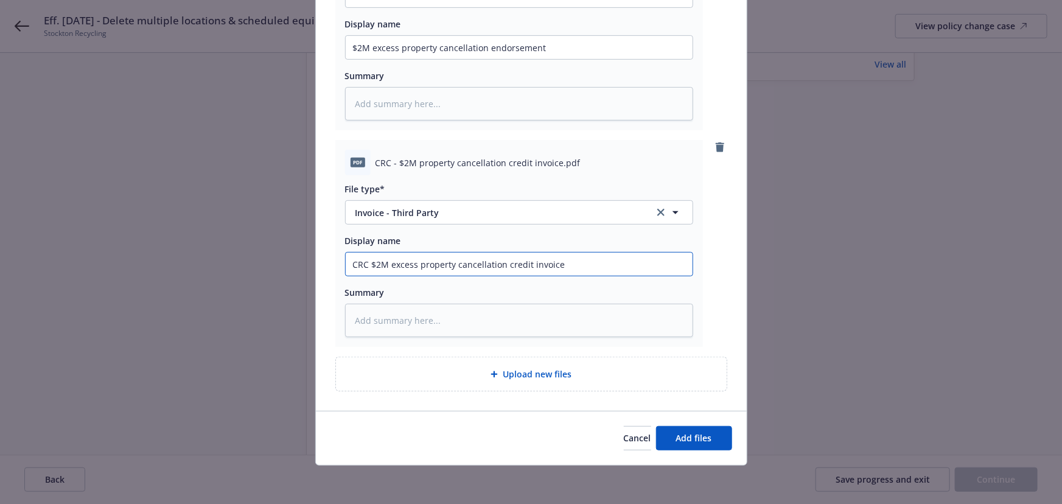
type input "CRC $2M excess property cancellation credit invoice"
click at [427, 310] on textarea at bounding box center [519, 320] width 348 height 33
paste textarea "Thank you [PERSON_NAME], please have CRC process return to [GEOGRAPHIC_DATA]."
type textarea "x"
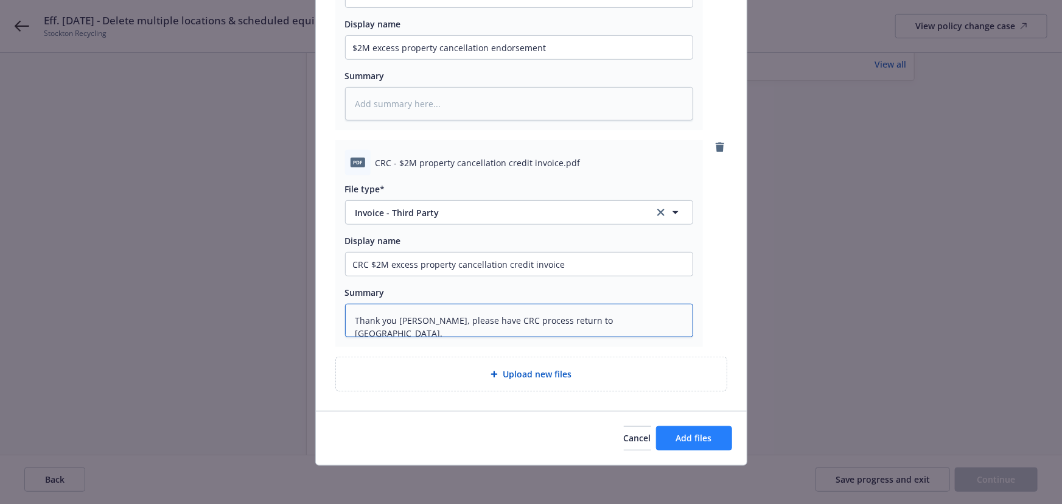
type textarea "Thank you [PERSON_NAME], please have CRC process return to [GEOGRAPHIC_DATA]."
click at [687, 436] on span "Add files" at bounding box center [694, 438] width 36 height 12
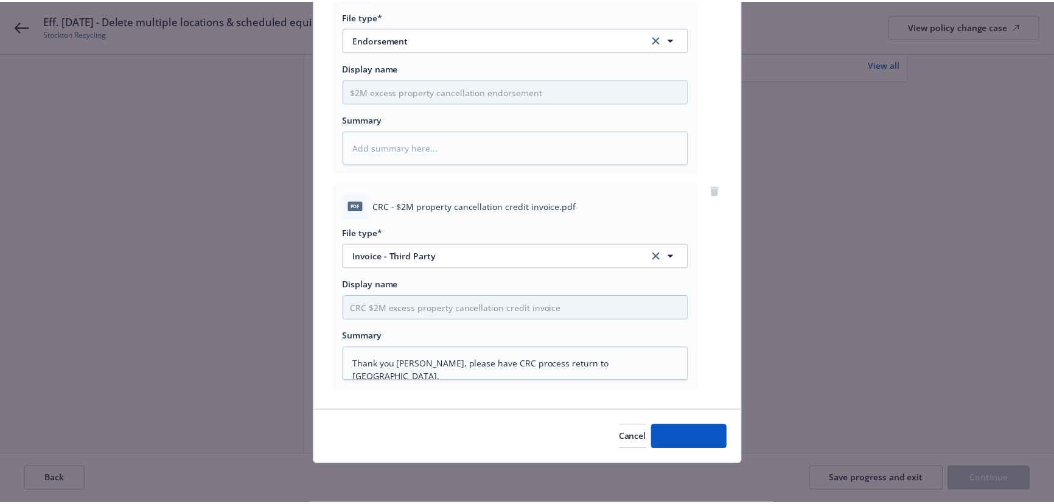
scroll to position [175, 0]
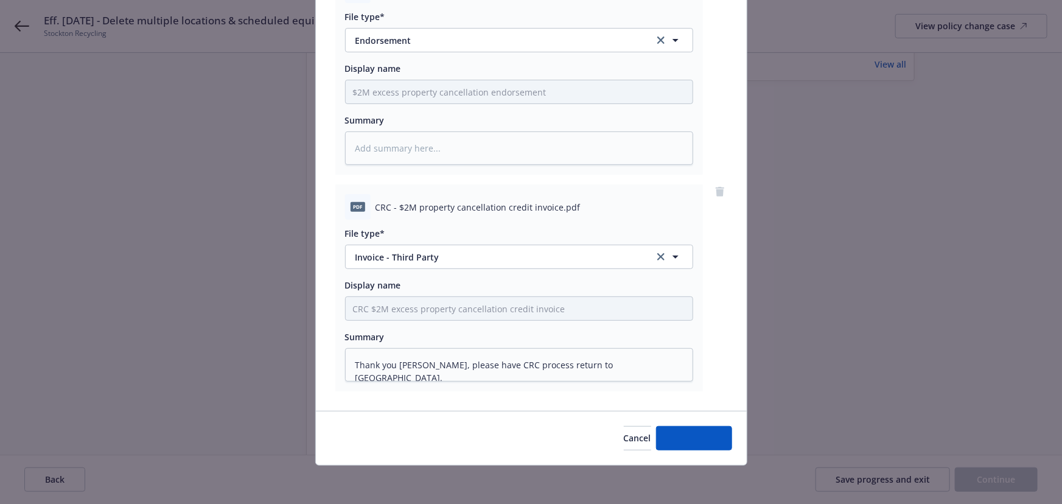
type textarea "x"
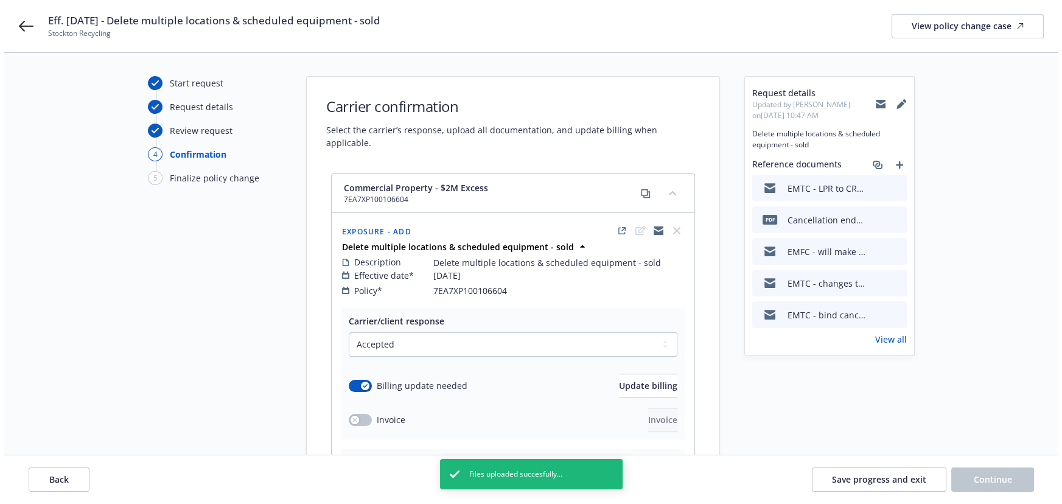
scroll to position [0, 0]
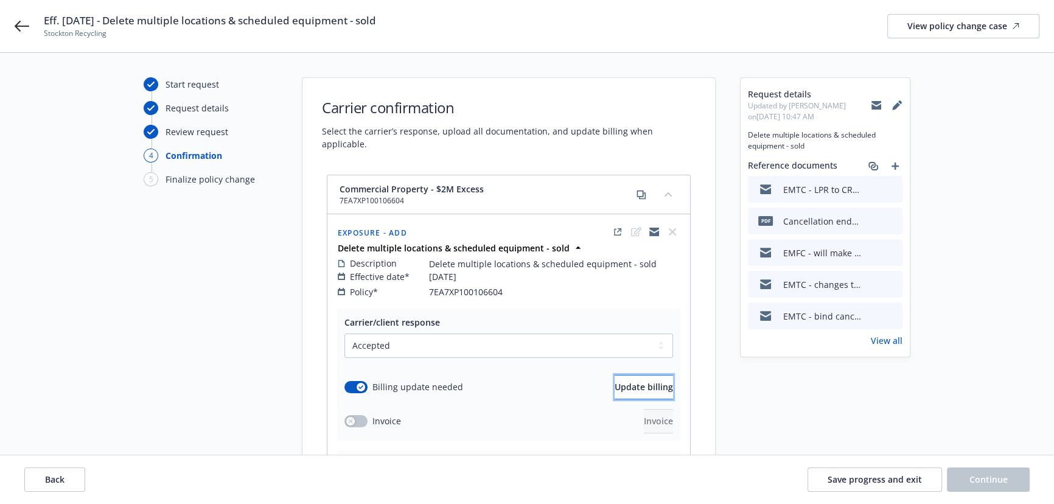
click at [636, 381] on span "Update billing" at bounding box center [644, 387] width 58 height 12
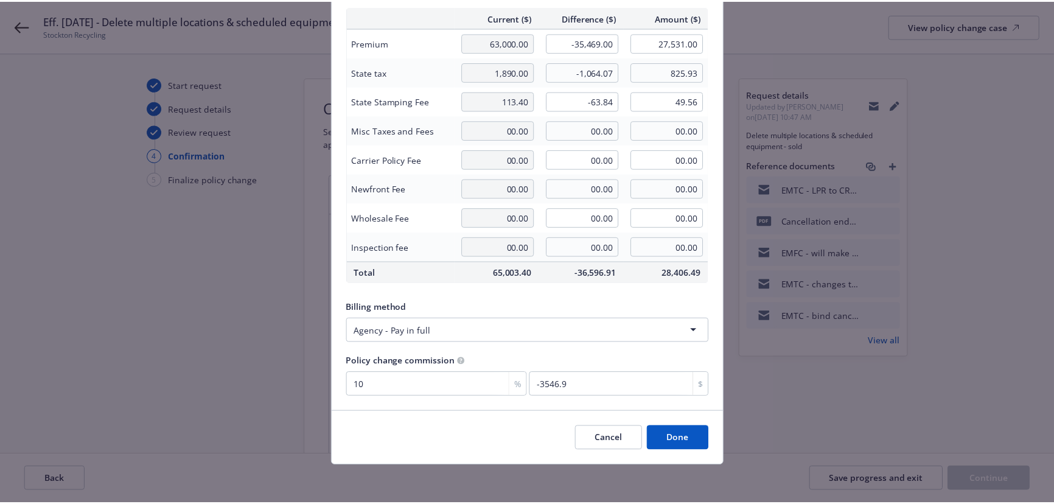
scroll to position [94, 0]
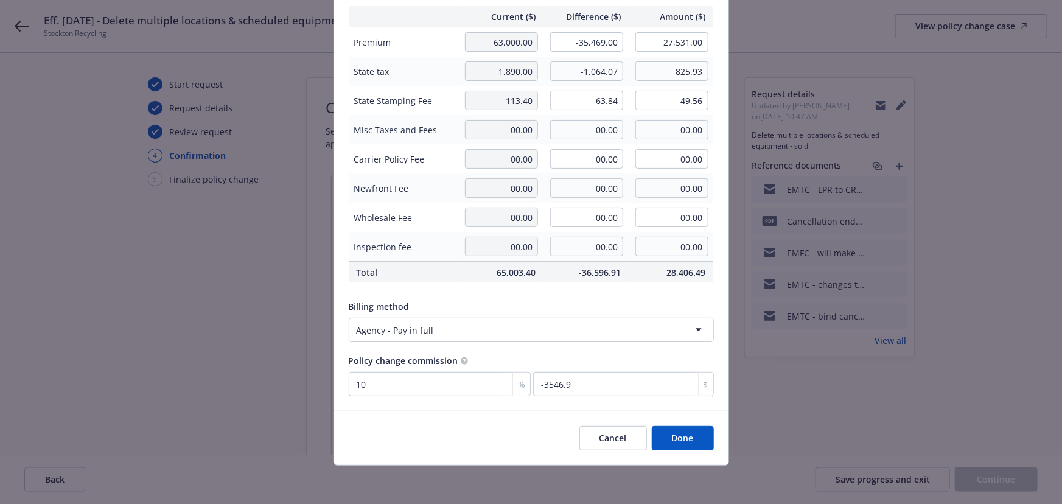
click at [678, 441] on button "Done" at bounding box center [683, 438] width 62 height 24
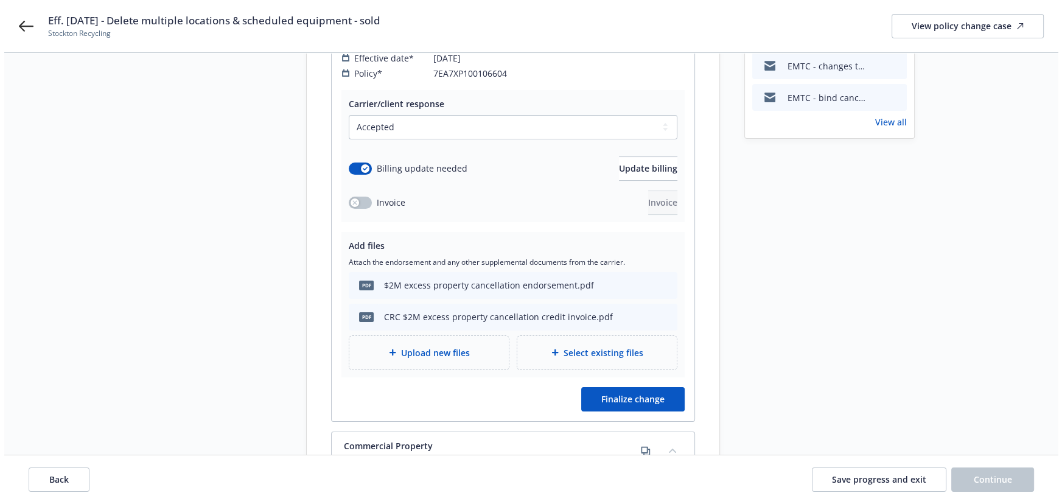
scroll to position [221, 0]
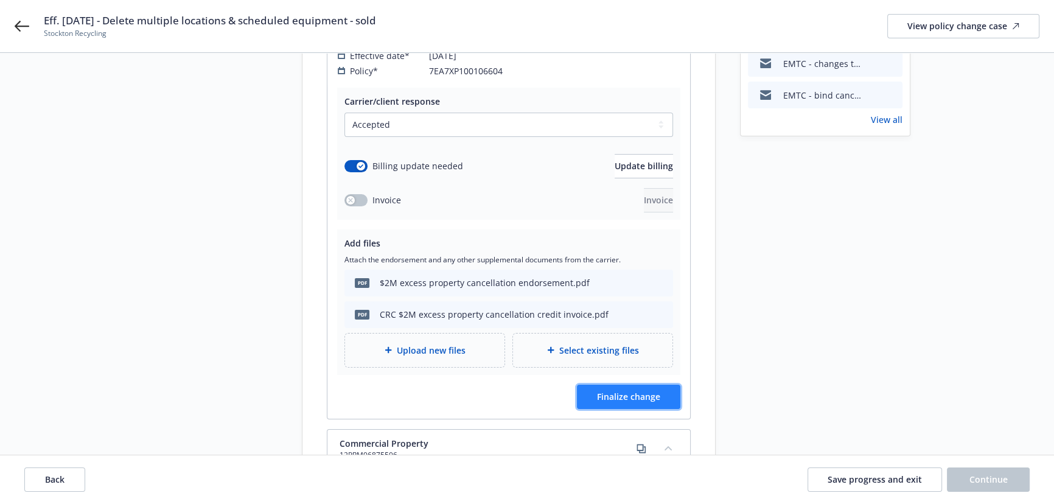
click at [608, 391] on span "Finalize change" at bounding box center [628, 397] width 63 height 12
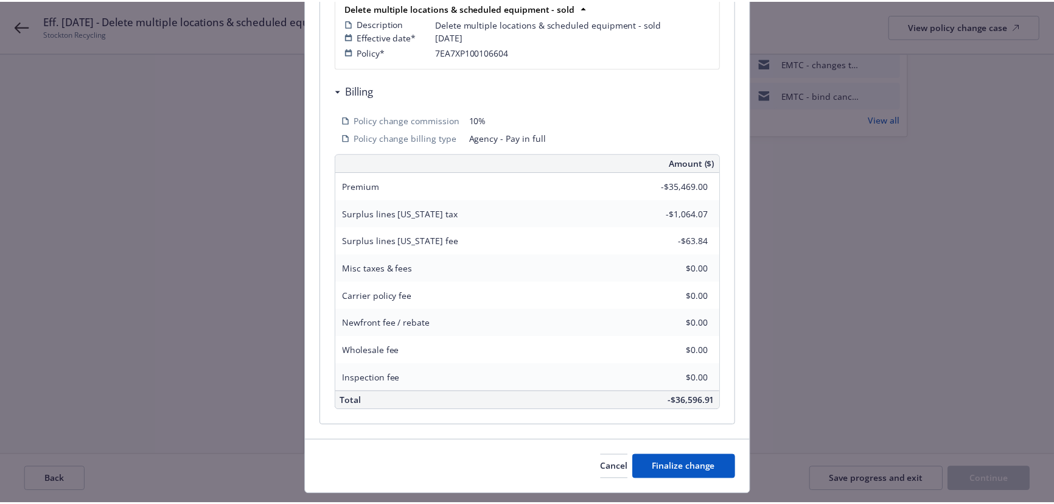
scroll to position [318, 0]
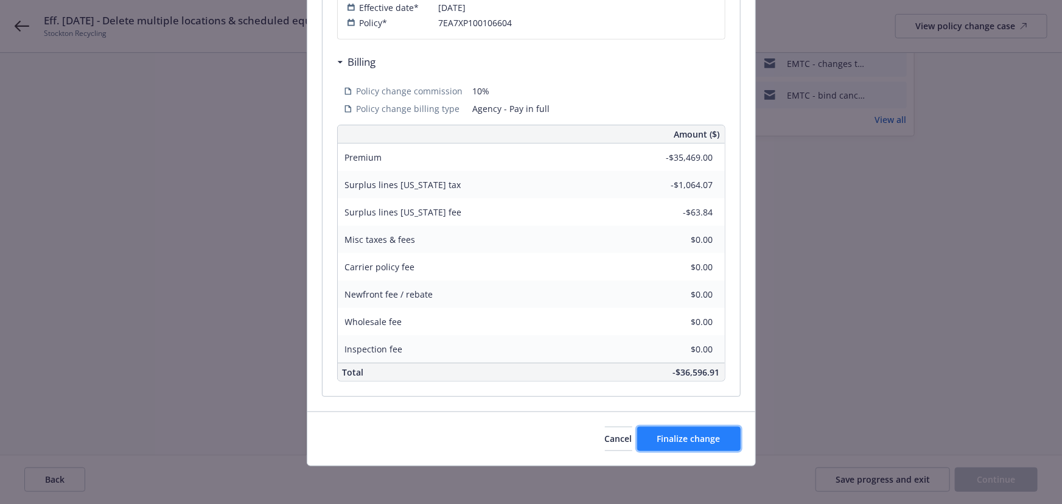
click at [680, 436] on span "Finalize change" at bounding box center [688, 439] width 63 height 12
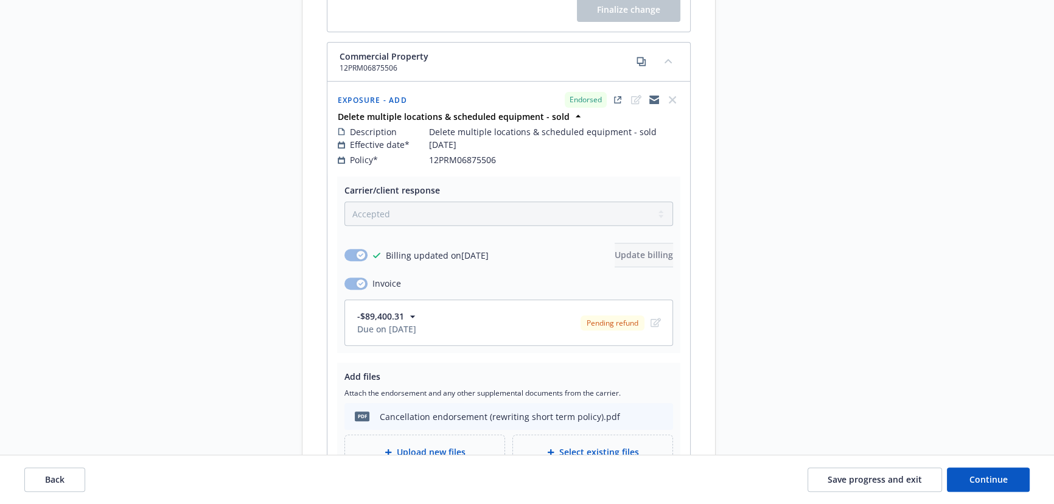
scroll to position [716, 0]
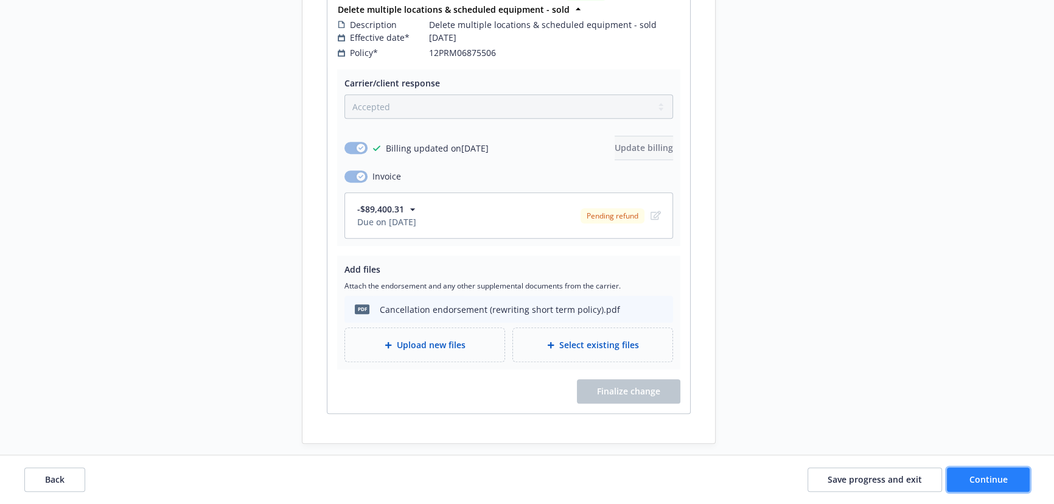
click at [980, 479] on span "Continue" at bounding box center [989, 479] width 38 height 12
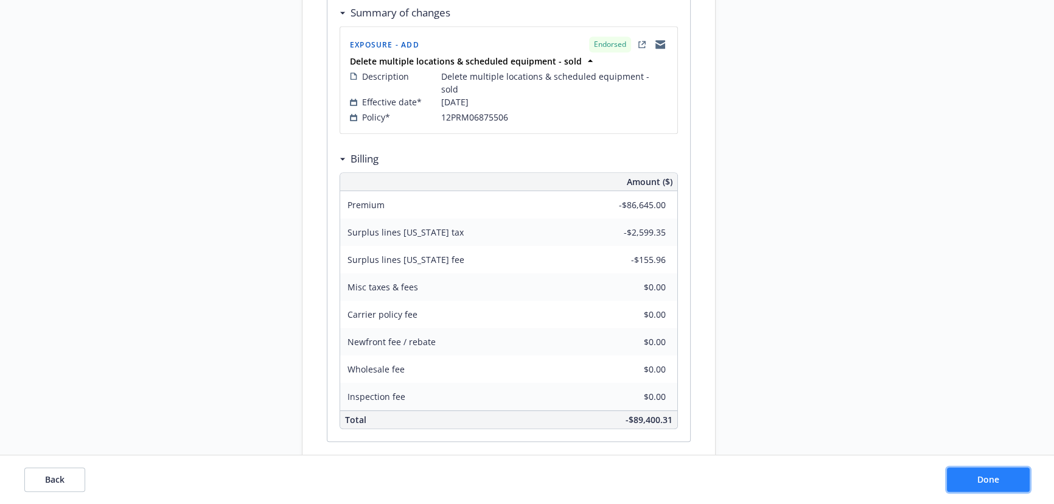
click at [987, 480] on span "Done" at bounding box center [988, 479] width 22 height 12
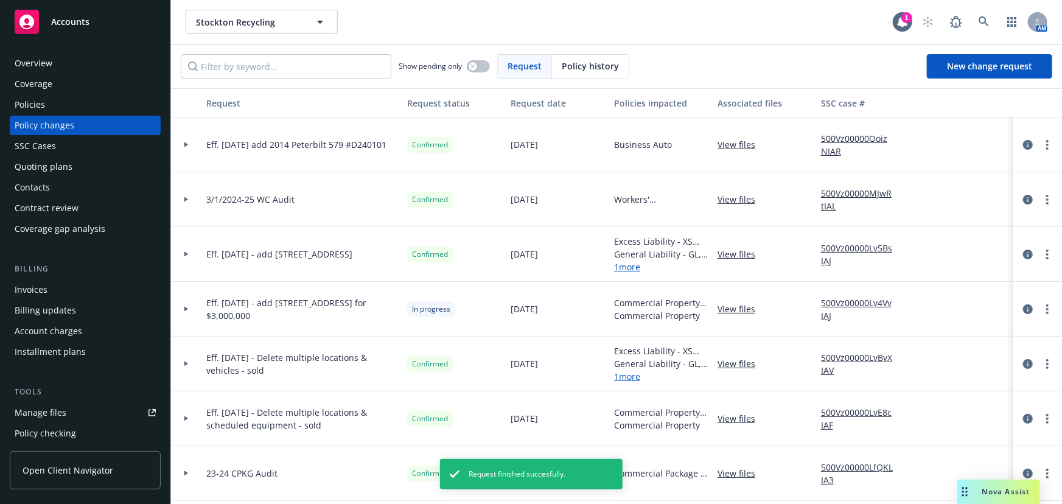
click at [42, 284] on div "Invoices" at bounding box center [31, 289] width 33 height 19
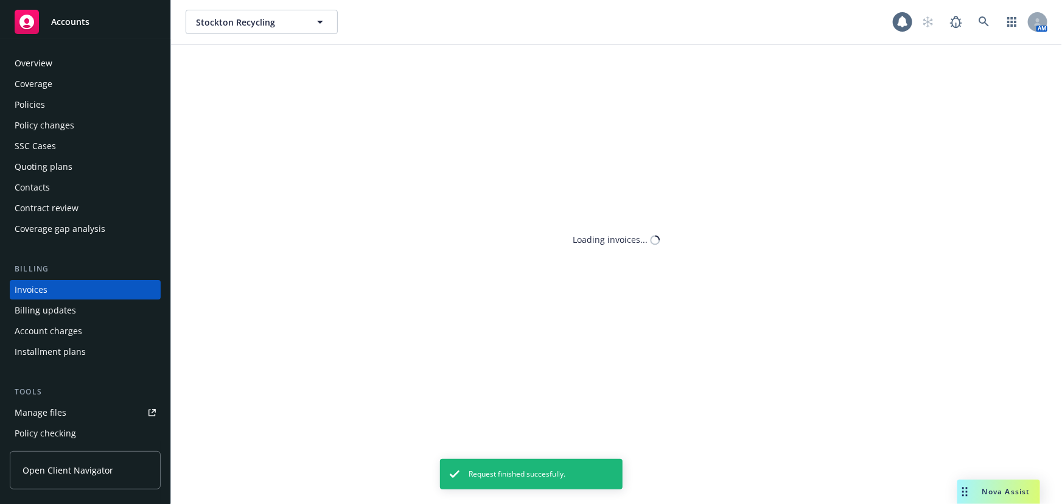
scroll to position [18, 0]
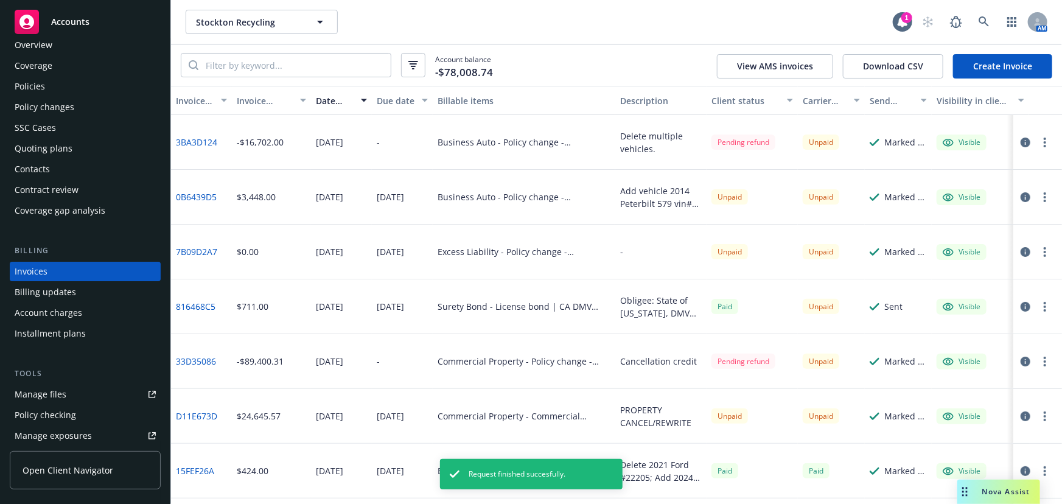
click at [982, 70] on link "Create Invoice" at bounding box center [1002, 66] width 99 height 24
